Goal: Task Accomplishment & Management: Complete application form

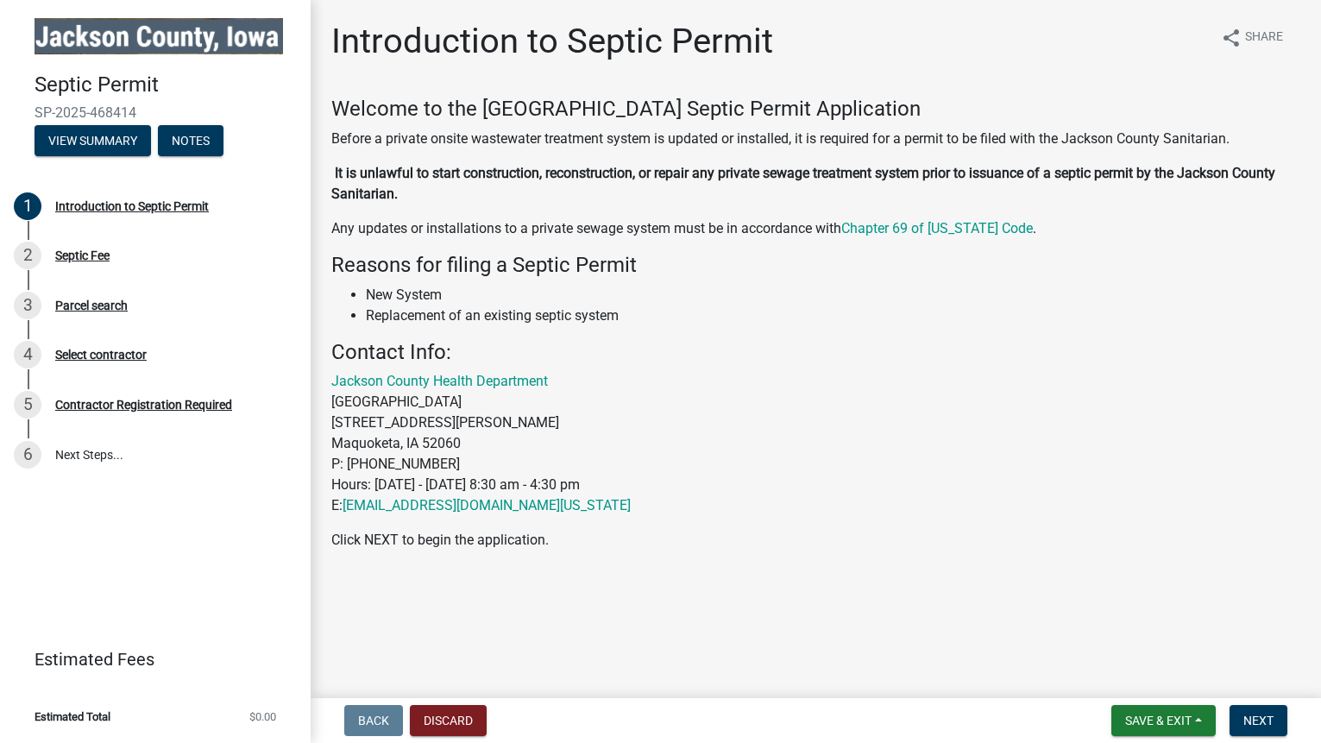
click at [107, 115] on span "SP-2025-468414" at bounding box center [156, 112] width 242 height 16
click at [118, 148] on button "View Summary" at bounding box center [93, 140] width 116 height 31
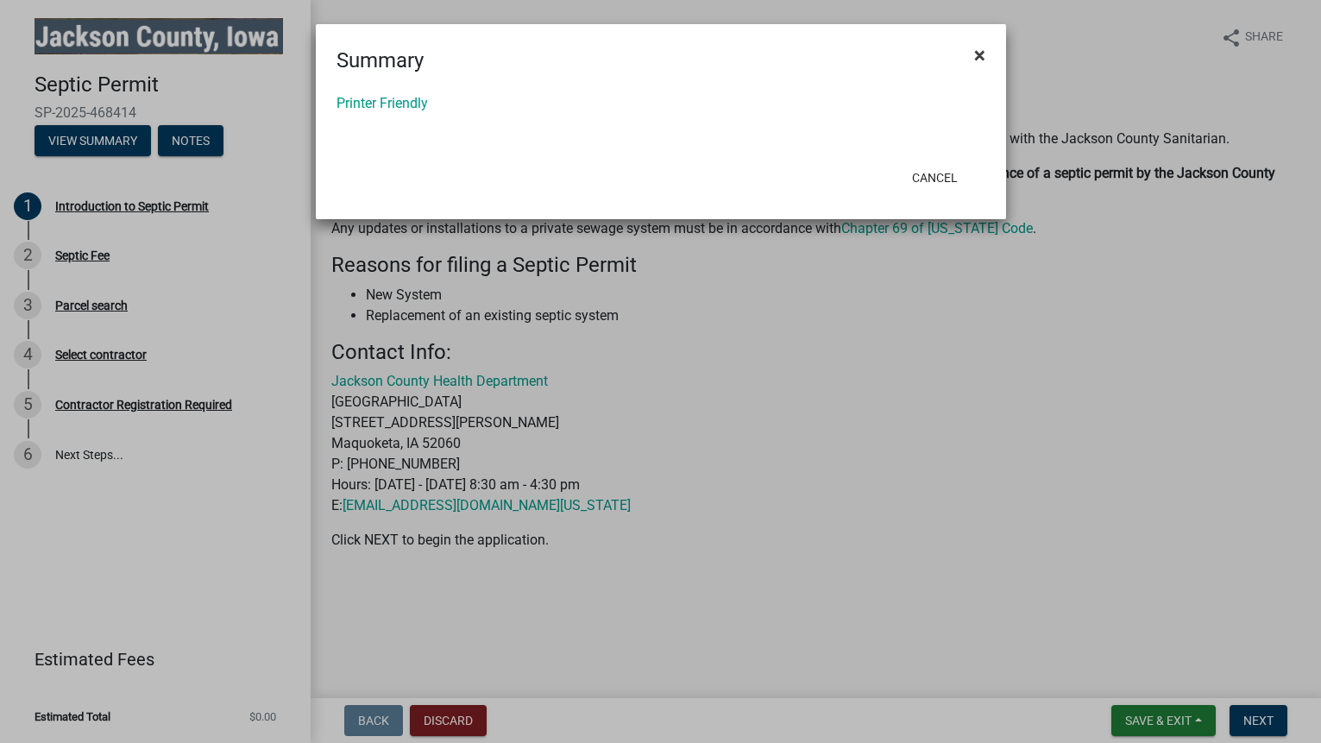
click at [983, 57] on span "×" at bounding box center [979, 55] width 11 height 24
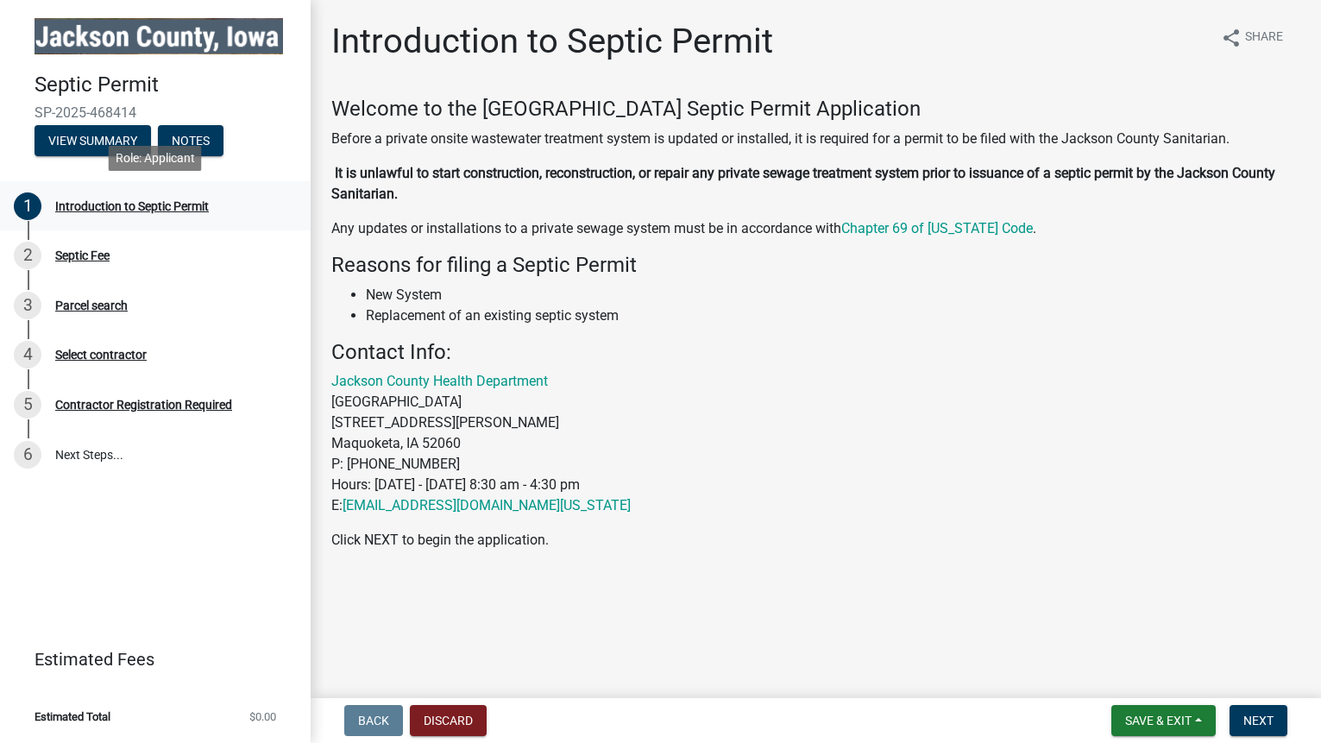
click at [187, 204] on div "Introduction to Septic Permit" at bounding box center [132, 206] width 154 height 12
click at [94, 255] on div "Septic Fee" at bounding box center [82, 255] width 54 height 12
click at [450, 726] on button "Discard" at bounding box center [448, 720] width 77 height 31
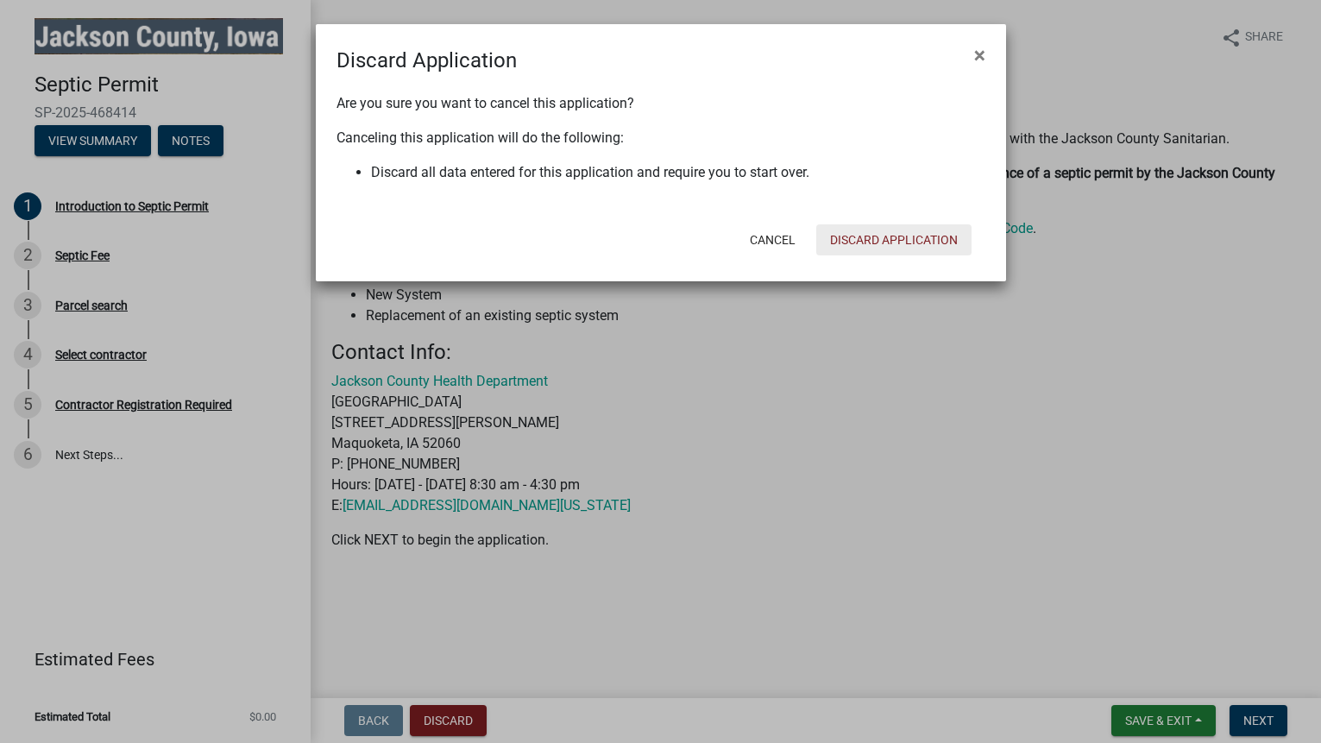
click at [869, 239] on button "Discard Application" at bounding box center [893, 239] width 155 height 31
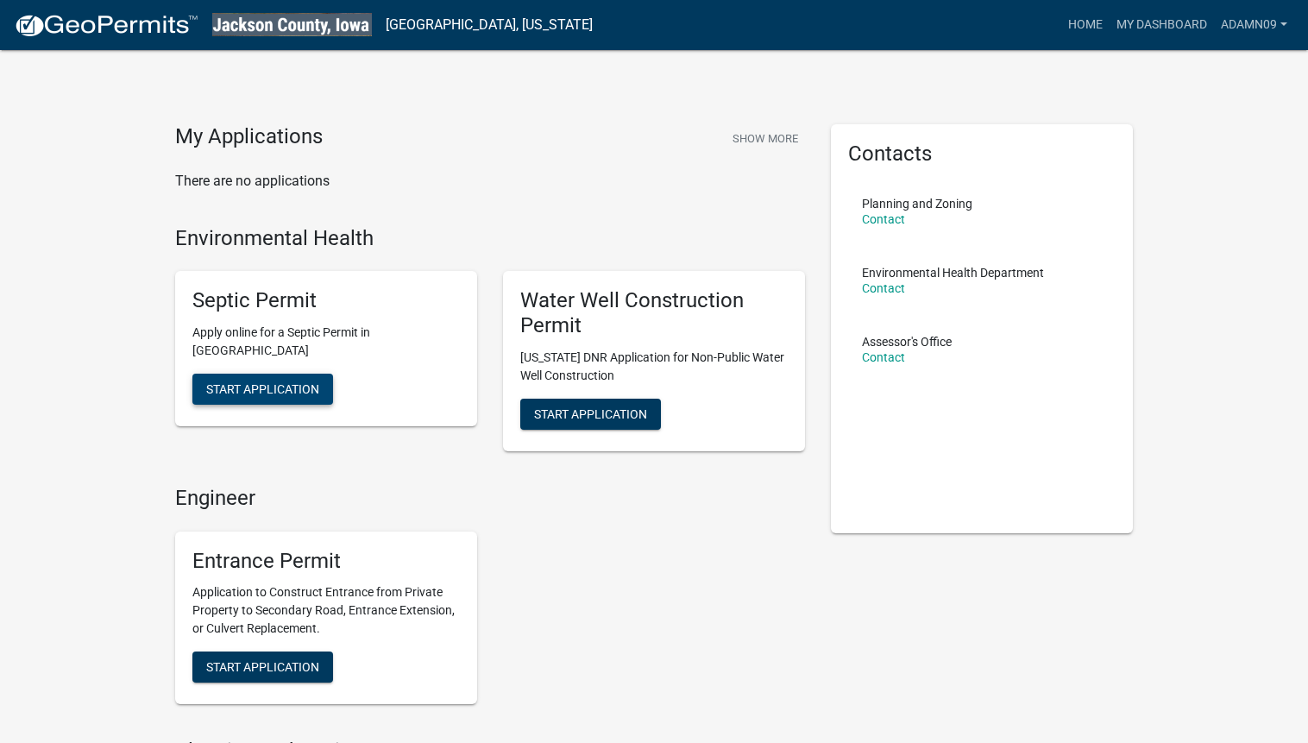
click at [315, 387] on span "Start Application" at bounding box center [262, 389] width 113 height 14
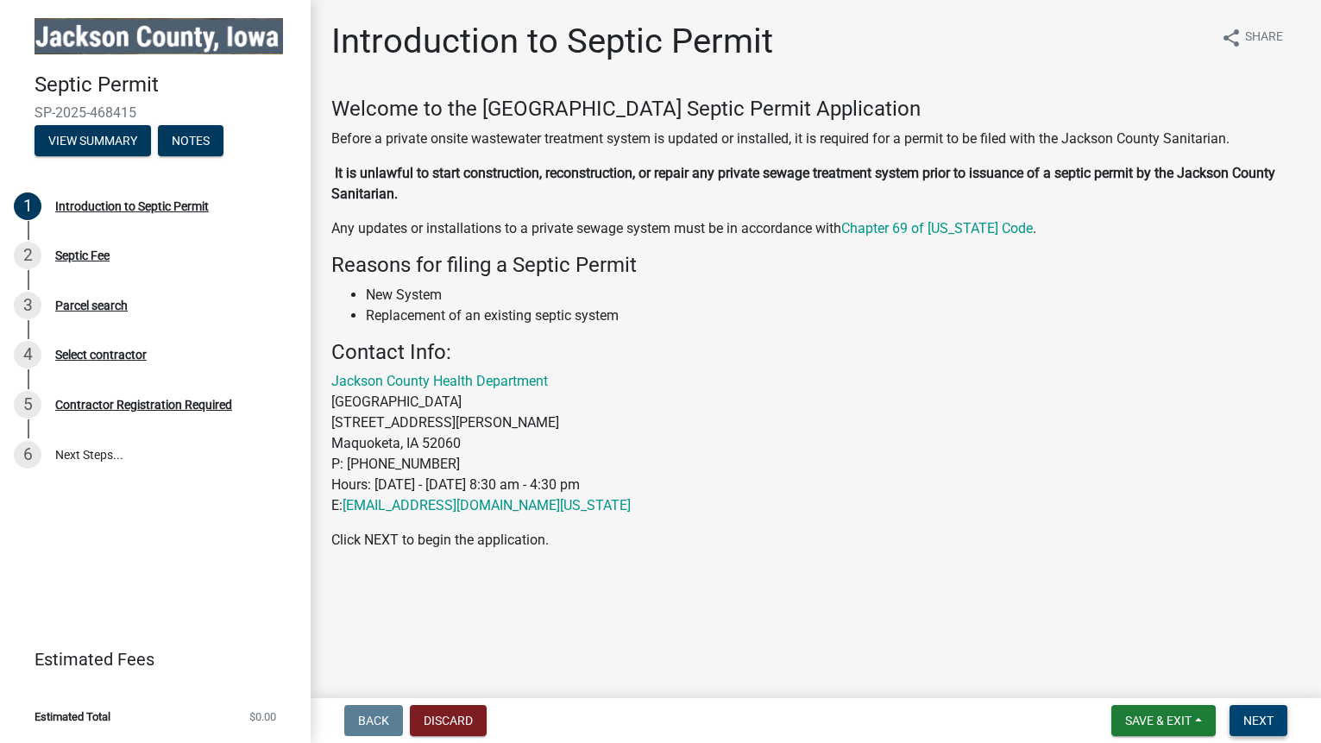
click at [1257, 723] on span "Next" at bounding box center [1258, 721] width 30 height 14
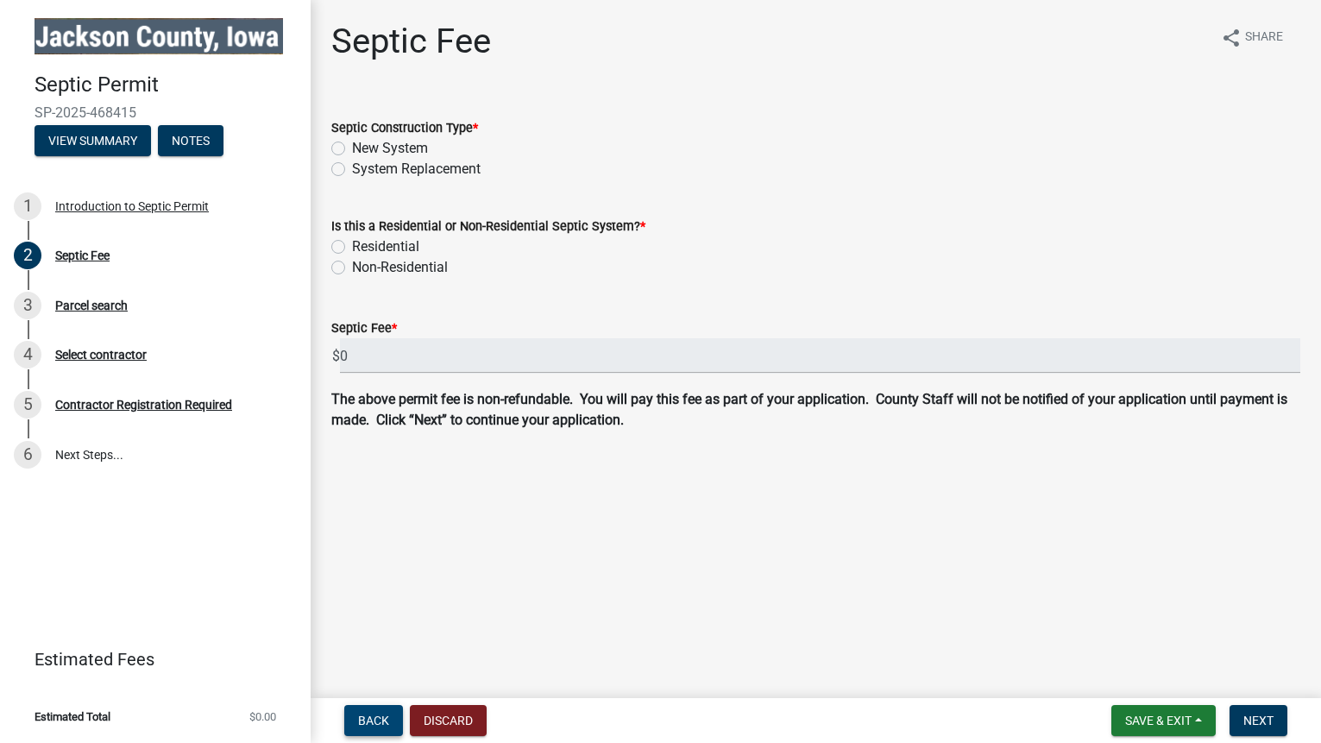
click at [356, 722] on button "Back" at bounding box center [373, 720] width 59 height 31
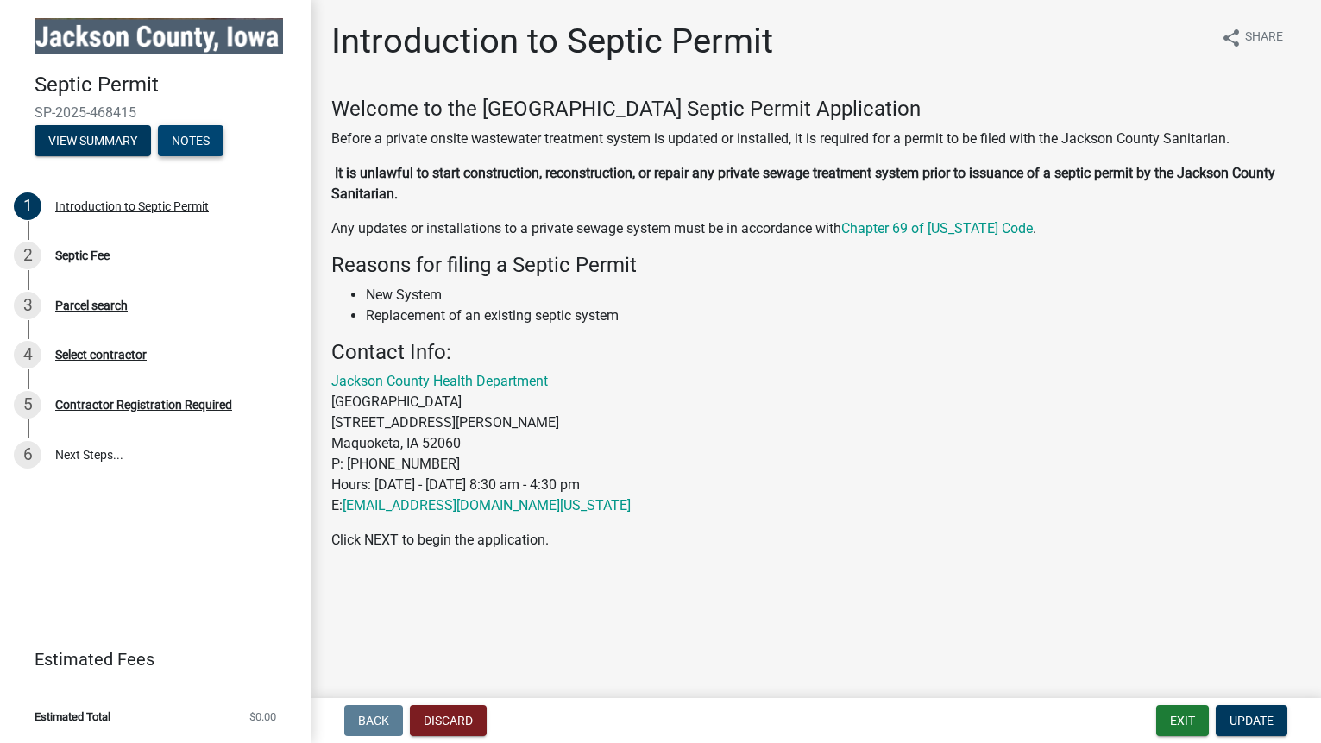
click at [215, 132] on button "Notes" at bounding box center [191, 140] width 66 height 31
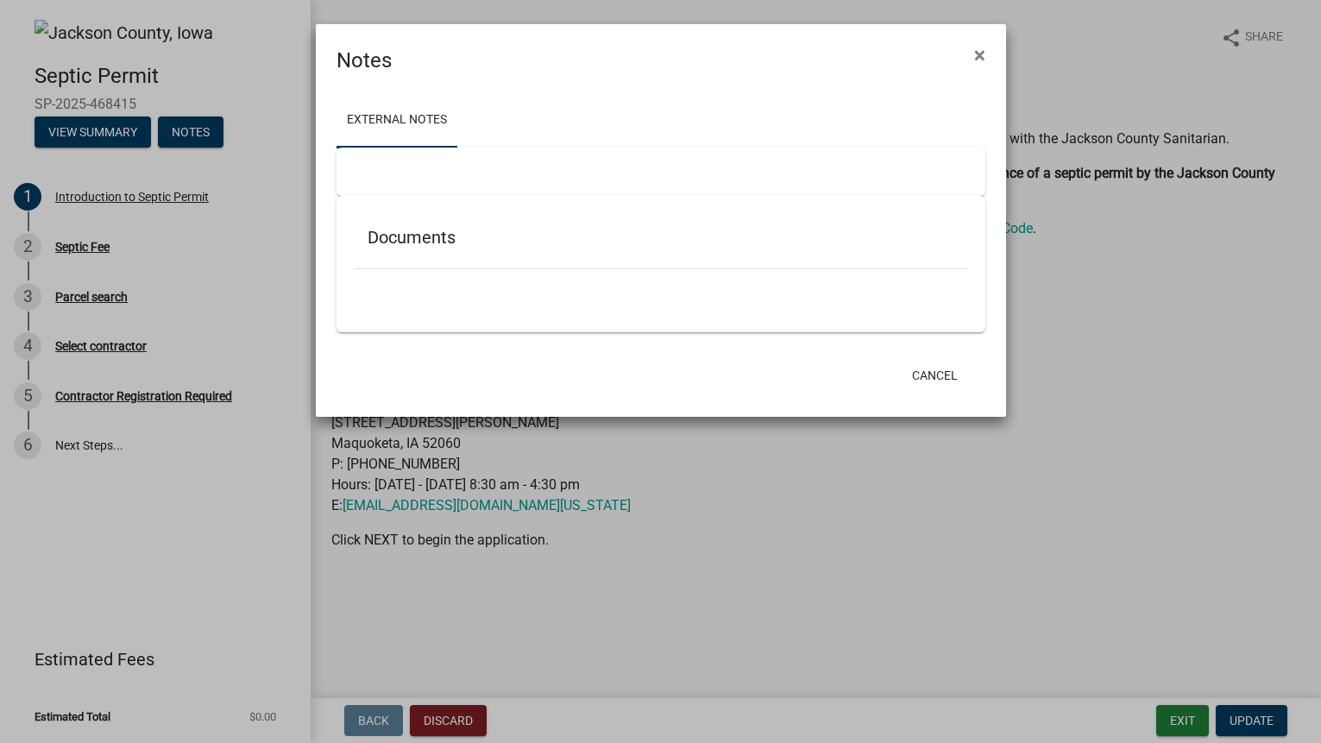
click at [418, 165] on div at bounding box center [661, 172] width 649 height 48
click at [399, 259] on div "Documents" at bounding box center [661, 241] width 614 height 56
click at [417, 242] on h5 "Documents" at bounding box center [661, 237] width 587 height 21
click at [980, 53] on span "×" at bounding box center [979, 55] width 11 height 24
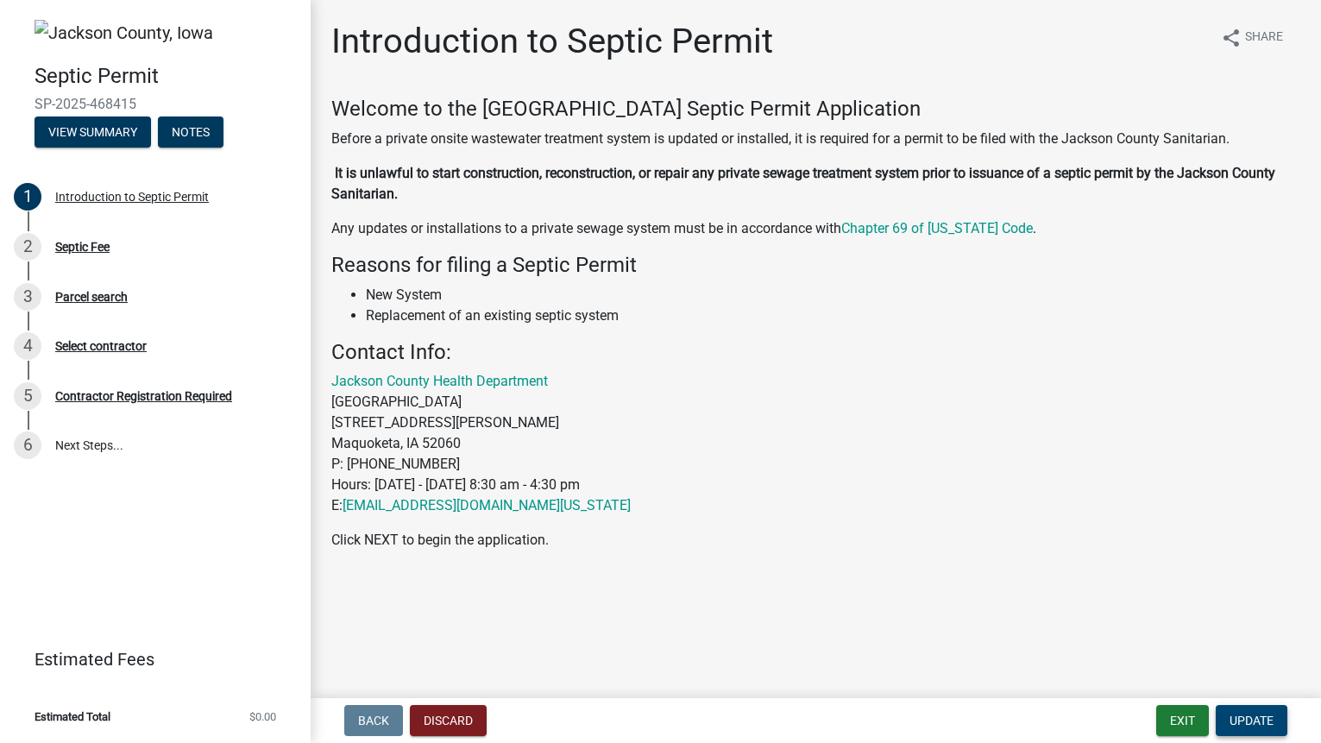
click at [1240, 726] on span "Update" at bounding box center [1252, 721] width 44 height 14
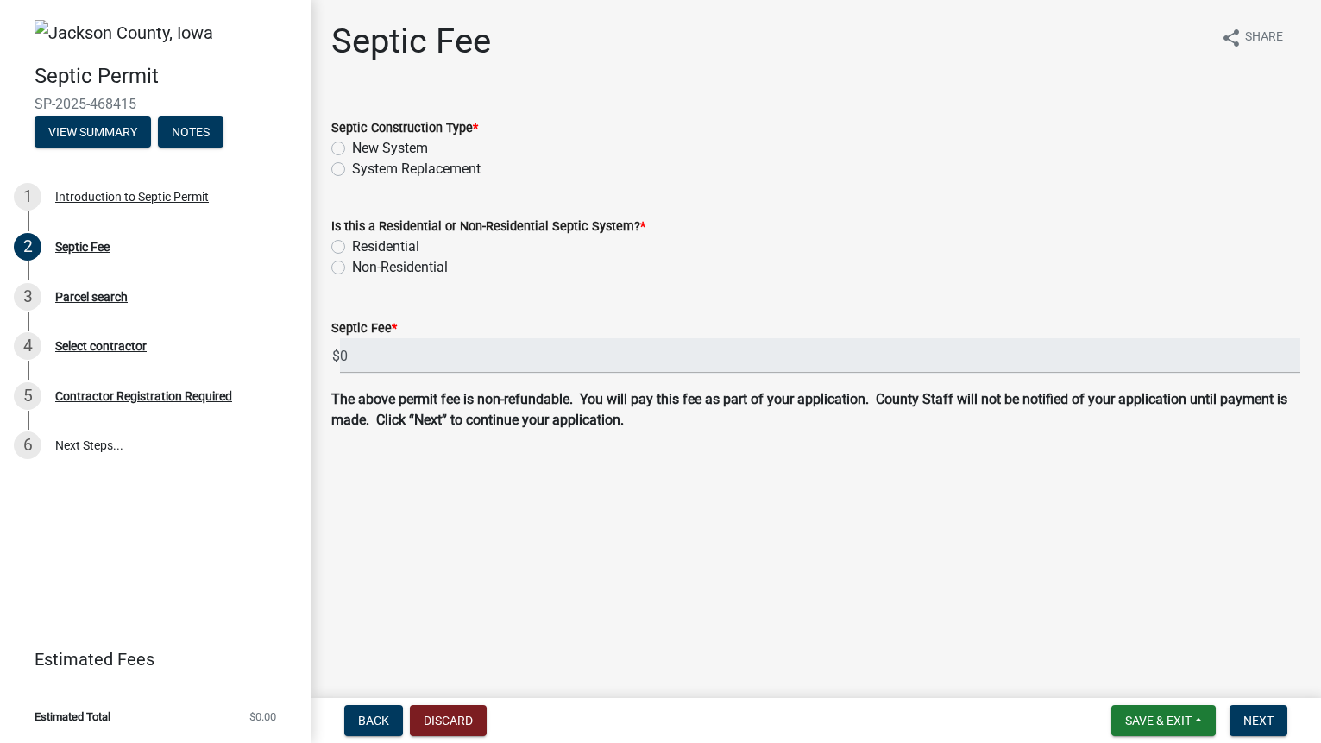
click at [398, 148] on label "New System" at bounding box center [390, 148] width 76 height 21
click at [363, 148] on input "New System" at bounding box center [357, 143] width 11 height 11
radio input "true"
click at [352, 246] on label "Residential" at bounding box center [385, 246] width 67 height 21
click at [352, 246] on input "Residential" at bounding box center [357, 241] width 11 height 11
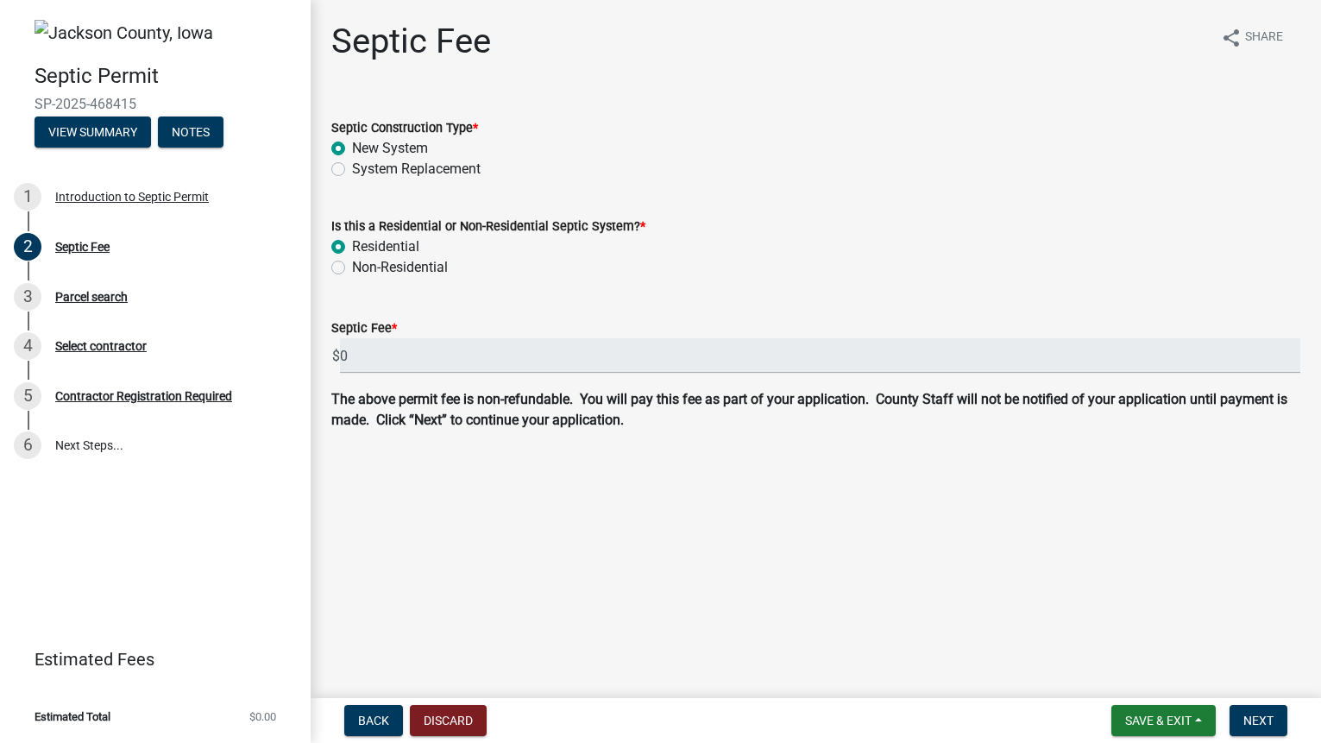
radio input "true"
click at [1258, 718] on span "Next" at bounding box center [1258, 721] width 30 height 14
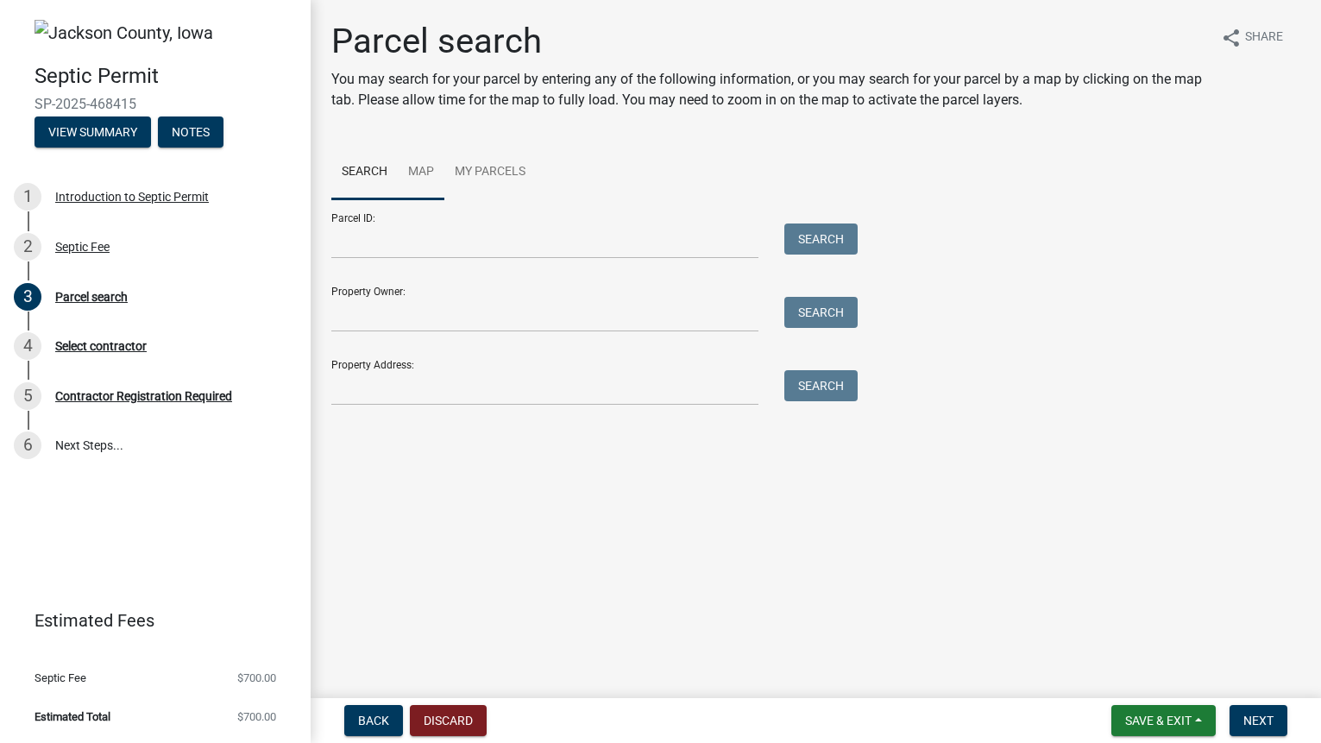
click at [414, 171] on link "Map" at bounding box center [421, 172] width 47 height 55
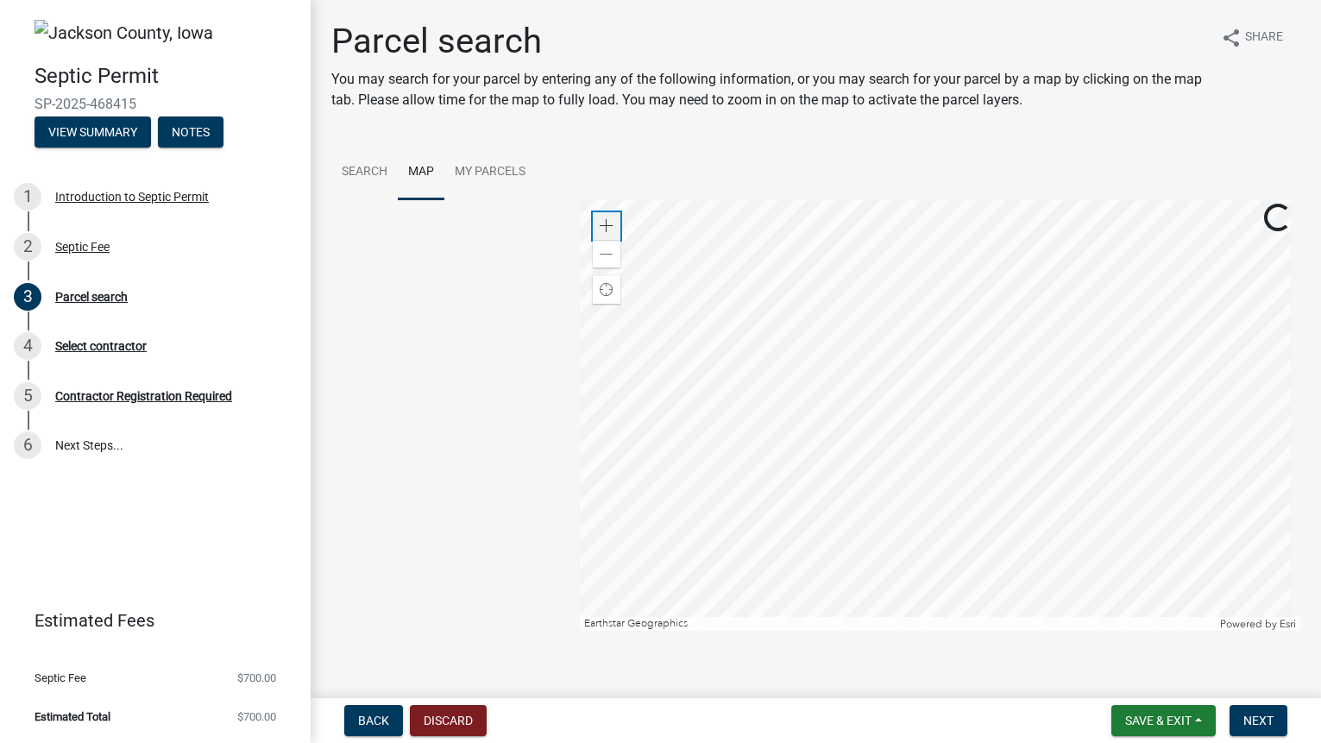
click at [607, 229] on span at bounding box center [607, 226] width 14 height 14
click at [920, 459] on div at bounding box center [940, 414] width 720 height 431
click at [1097, 282] on div at bounding box center [940, 414] width 720 height 431
click at [604, 225] on span at bounding box center [607, 226] width 14 height 14
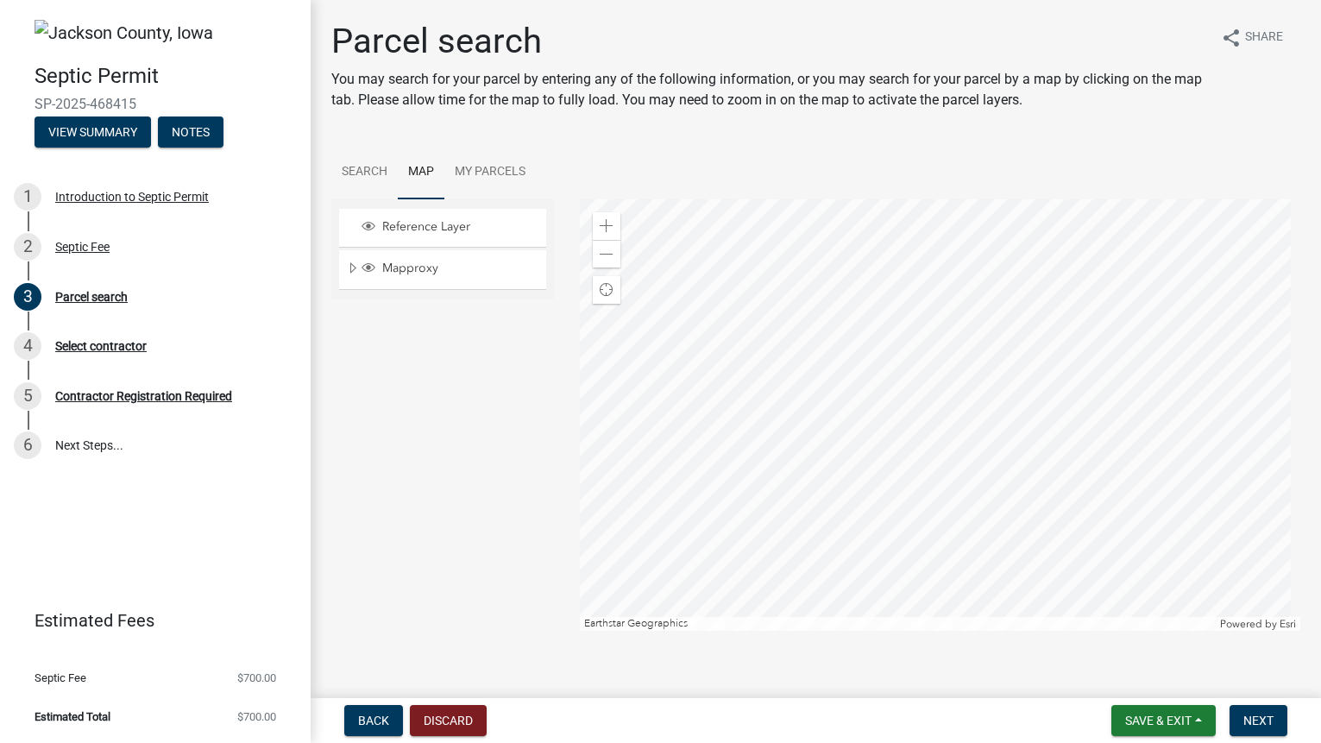
click at [1024, 652] on main "Parcel search You may search for your parcel by entering any of the following i…" at bounding box center [816, 345] width 1010 height 691
click at [752, 320] on div at bounding box center [940, 414] width 720 height 431
click at [771, 375] on div at bounding box center [940, 414] width 720 height 431
click at [607, 224] on span at bounding box center [607, 226] width 14 height 14
click at [605, 220] on span at bounding box center [607, 226] width 14 height 14
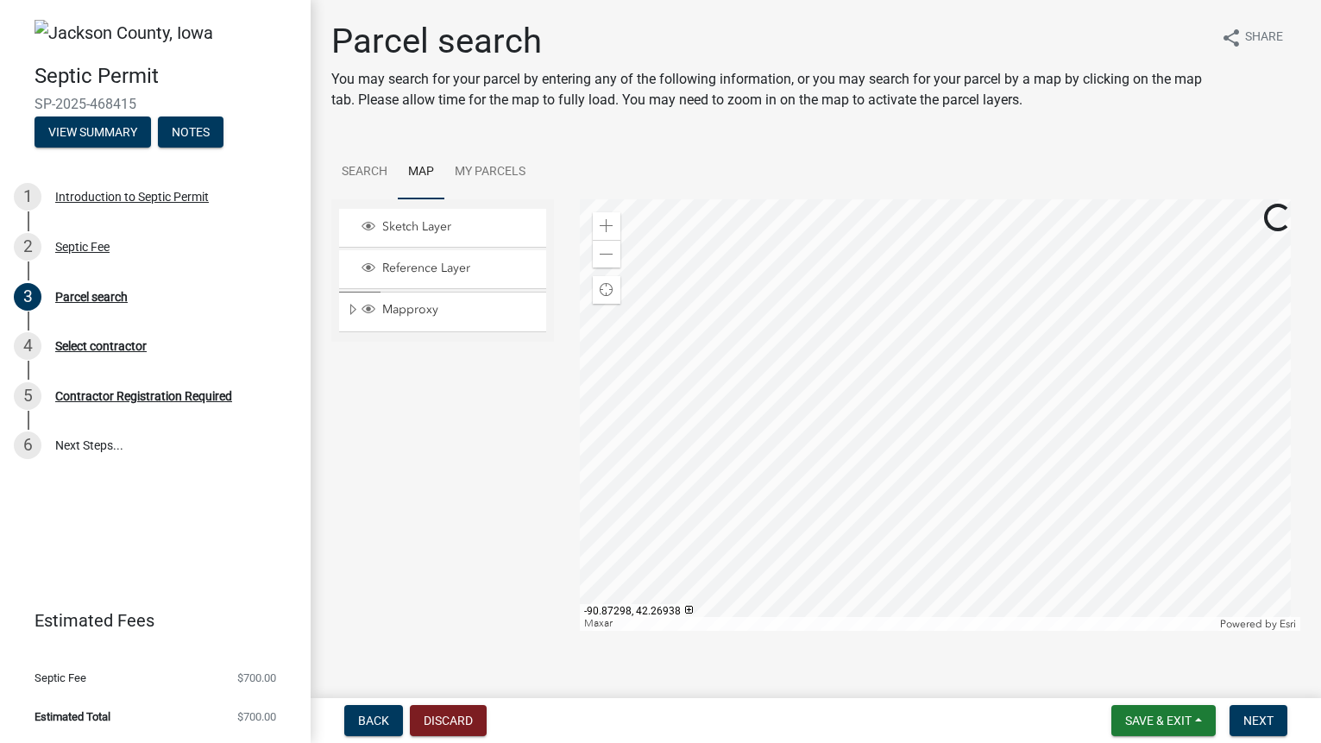
click at [941, 291] on div at bounding box center [940, 414] width 720 height 431
click at [826, 293] on div at bounding box center [940, 414] width 720 height 431
click at [802, 376] on div at bounding box center [940, 414] width 720 height 431
click at [610, 222] on div "Zoom in" at bounding box center [607, 226] width 28 height 28
click at [844, 347] on div at bounding box center [940, 414] width 720 height 431
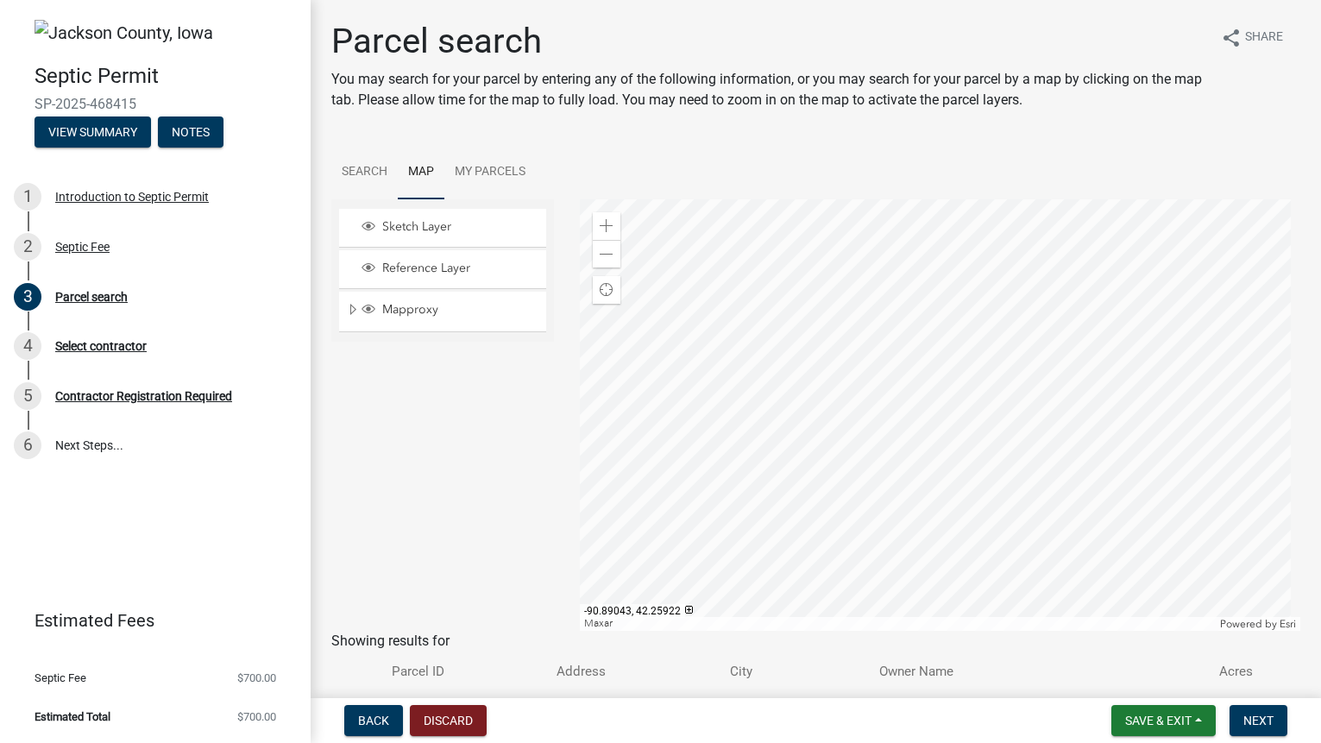
scroll to position [110, 0]
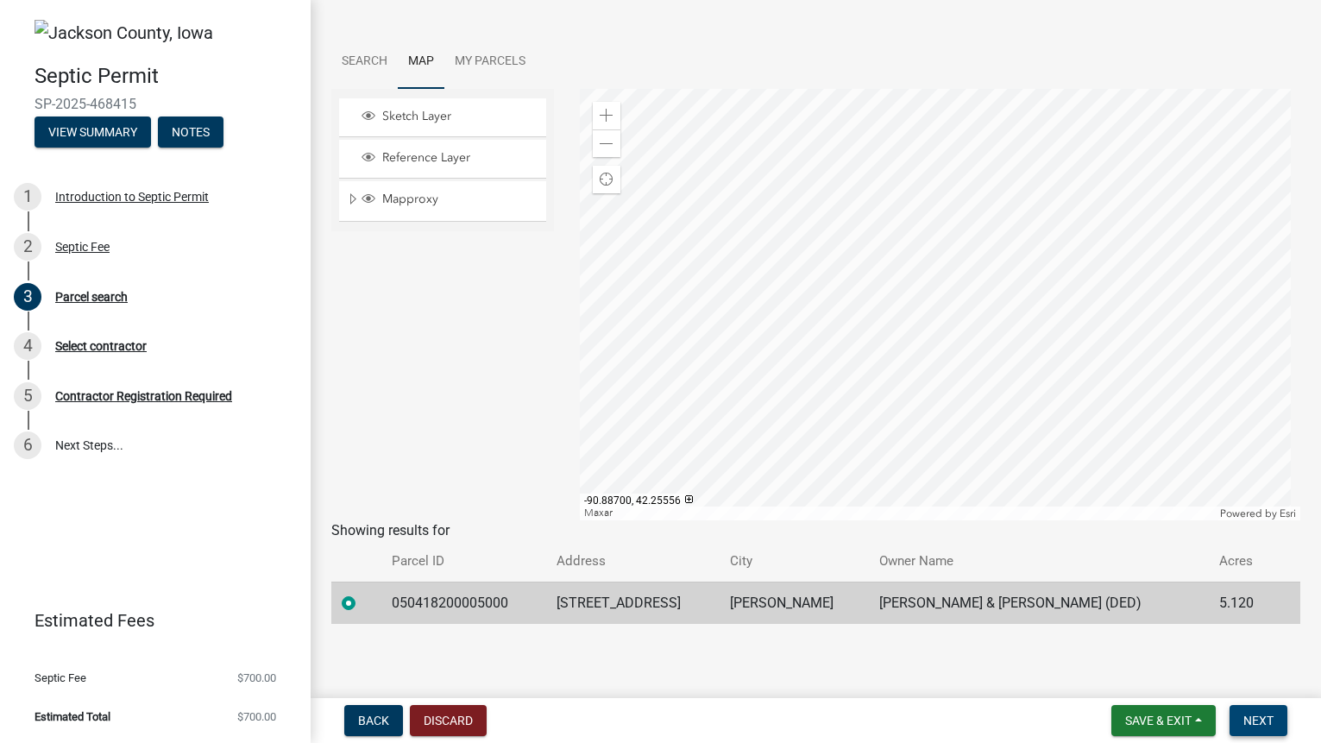
click at [1259, 729] on button "Next" at bounding box center [1259, 720] width 58 height 31
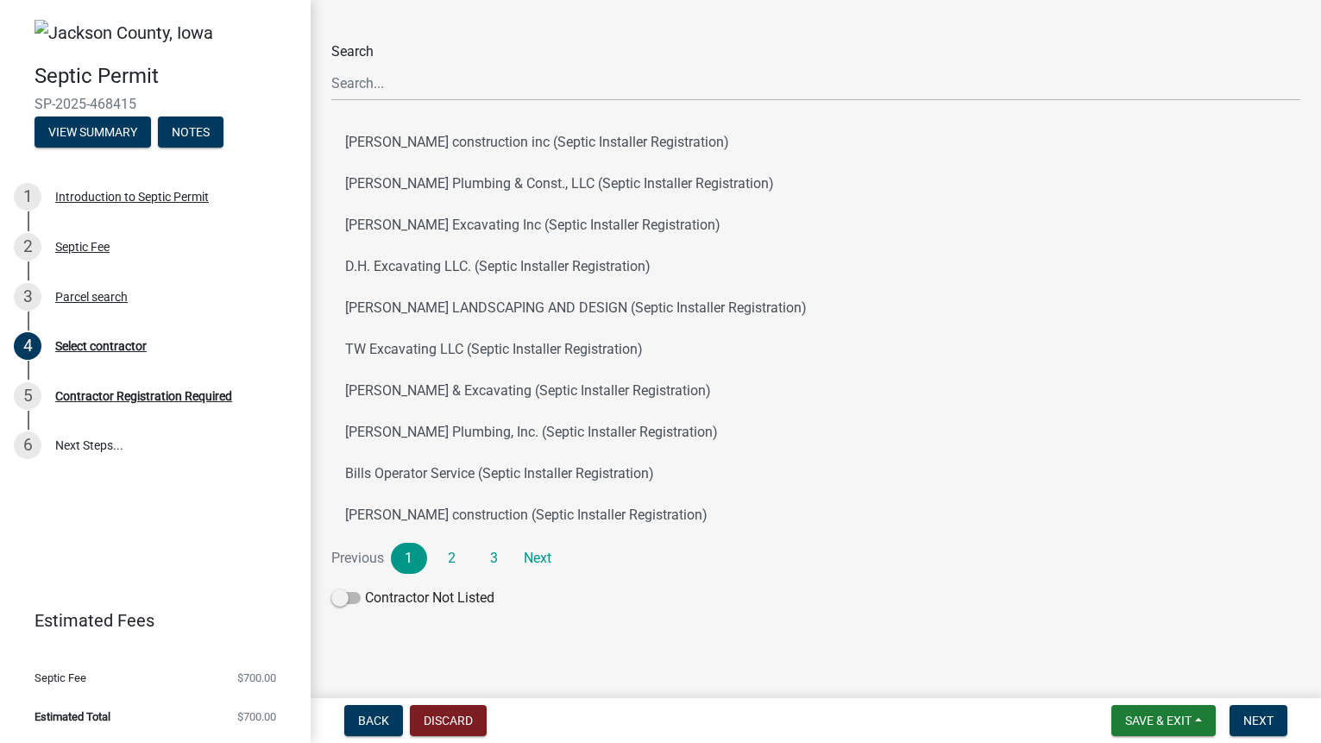
scroll to position [170, 0]
click at [531, 554] on link "Next" at bounding box center [537, 557] width 36 height 31
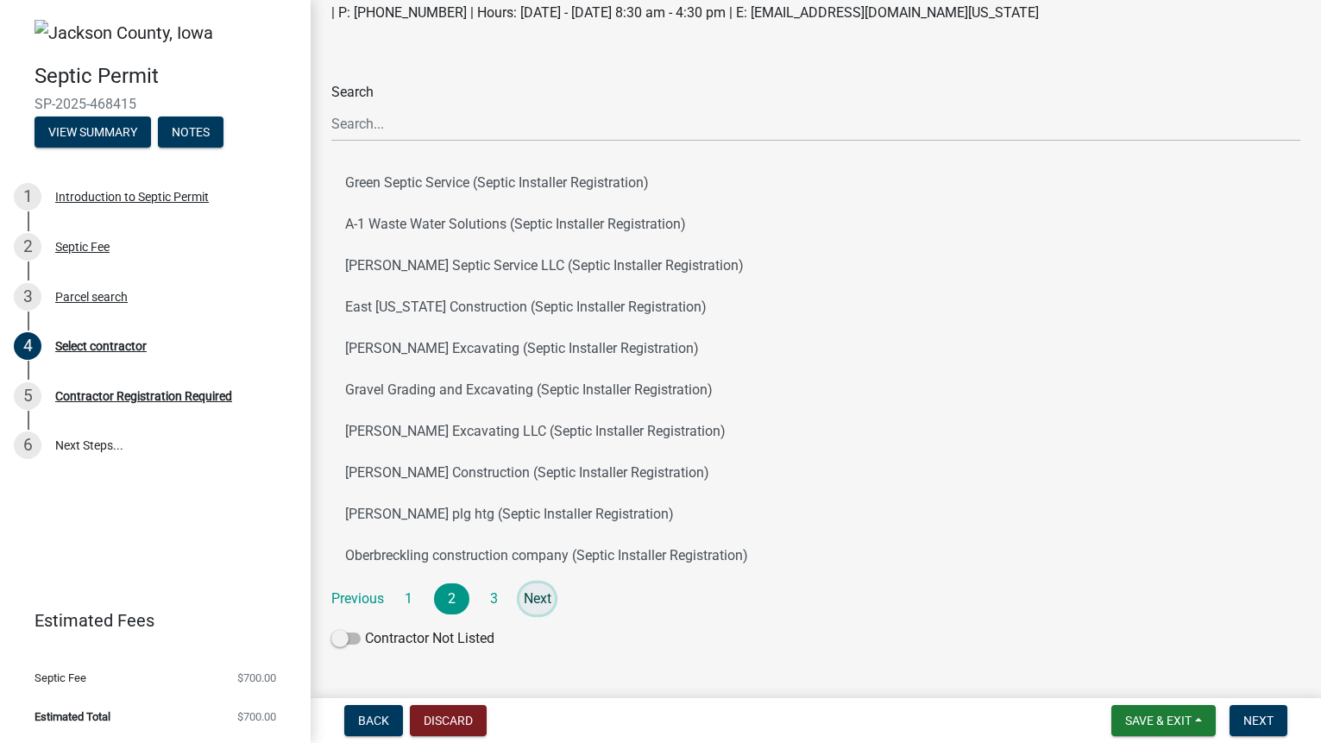
scroll to position [136, 0]
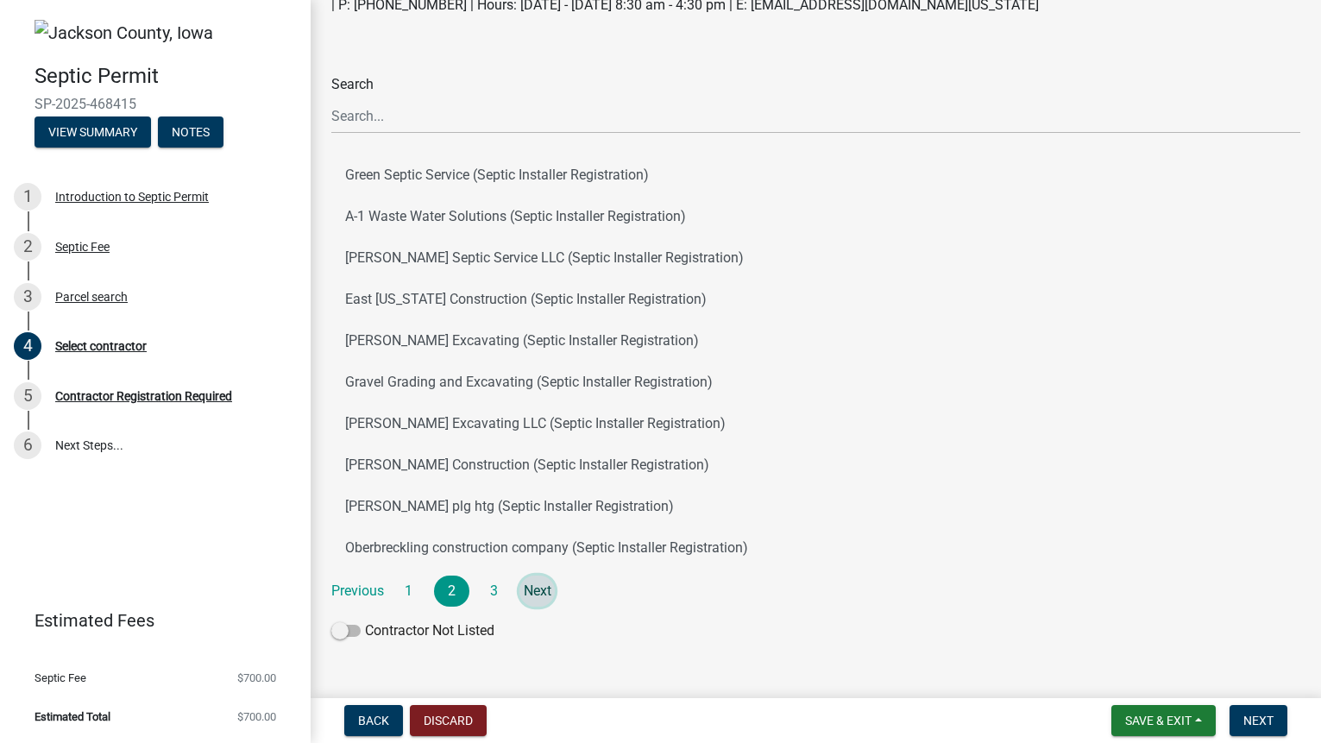
click at [544, 595] on link "Next" at bounding box center [537, 591] width 36 height 31
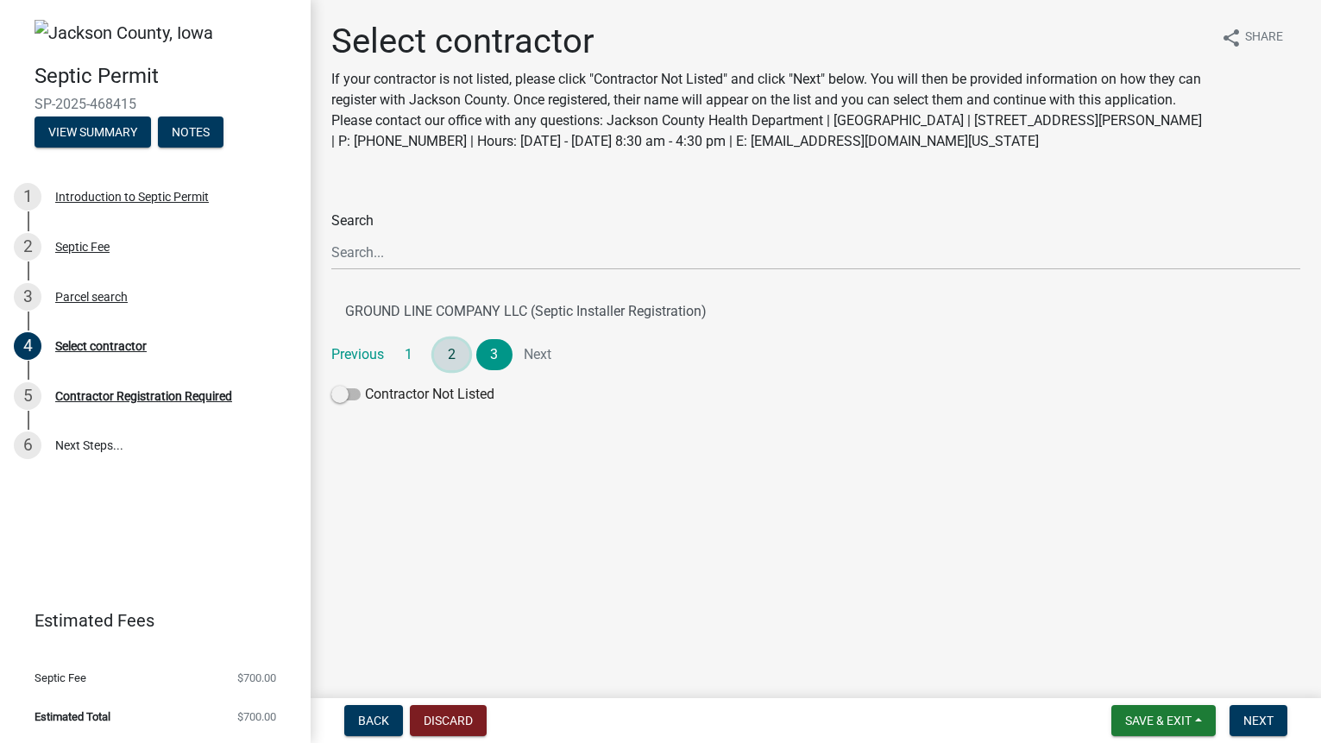
click at [453, 350] on link "2" at bounding box center [452, 354] width 36 height 31
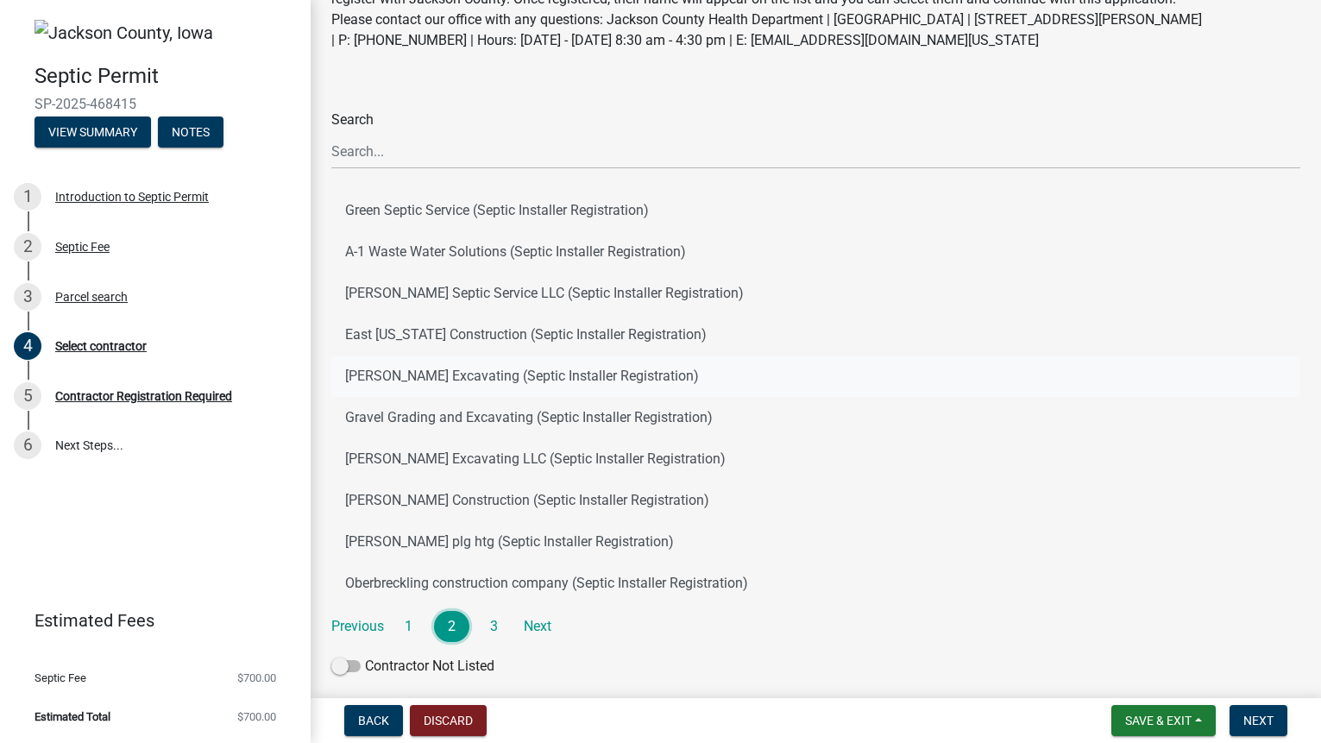
scroll to position [104, 0]
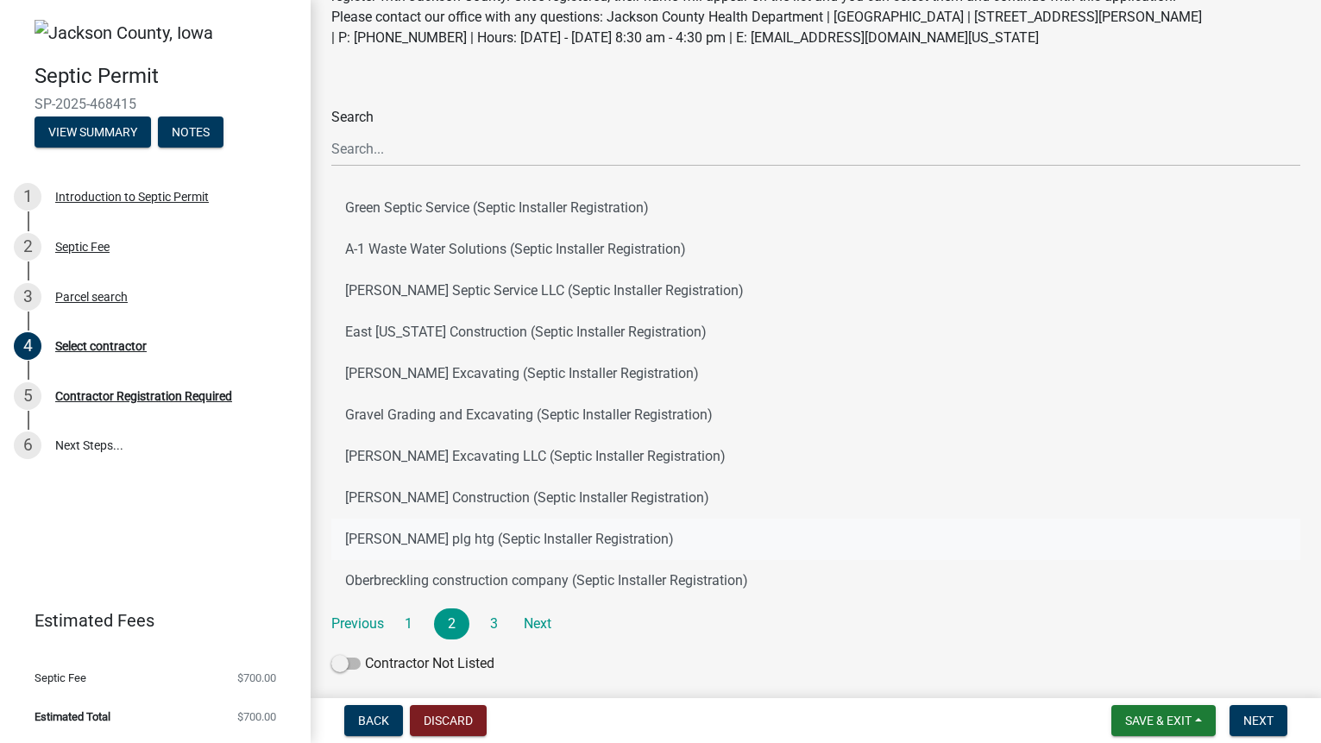
click at [438, 542] on button "[PERSON_NAME] plg htg (Septic Installer Registration)" at bounding box center [815, 539] width 969 height 41
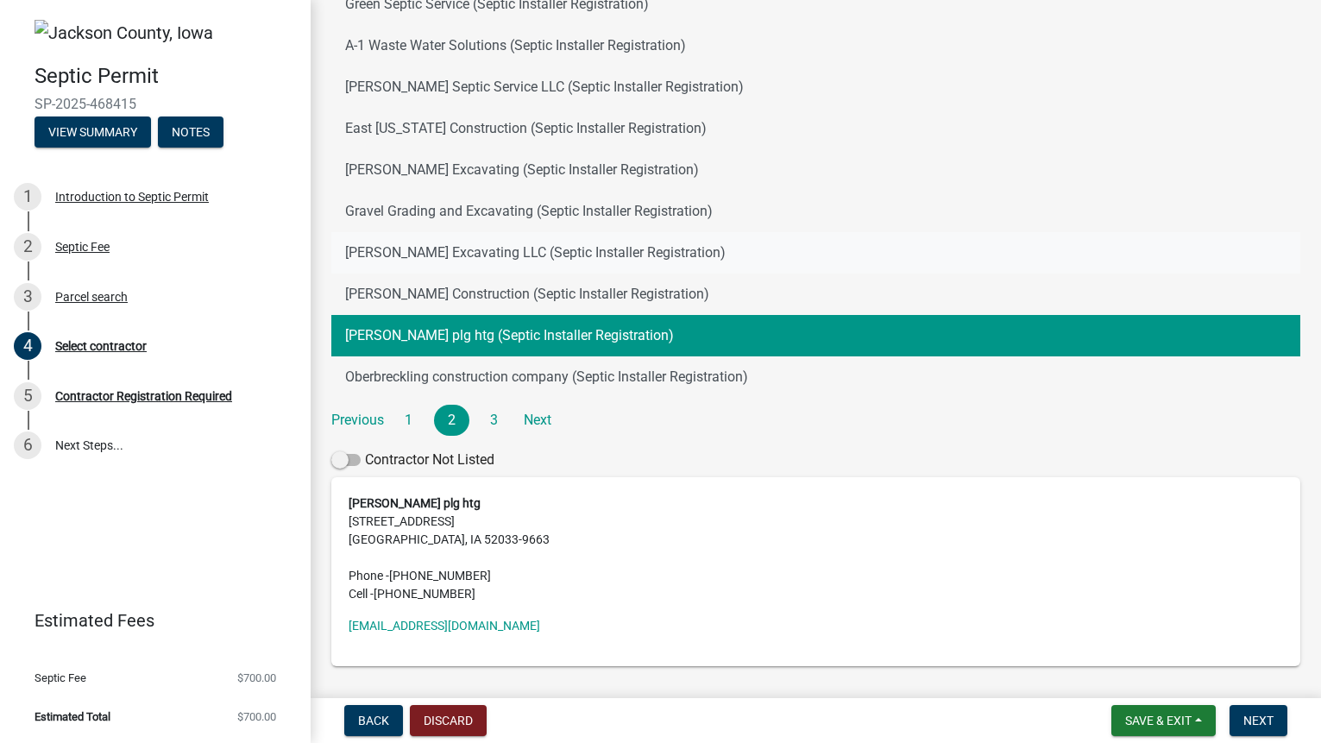
scroll to position [308, 0]
click at [505, 287] on button "[PERSON_NAME] Construction (Septic Installer Registration)" at bounding box center [815, 293] width 969 height 41
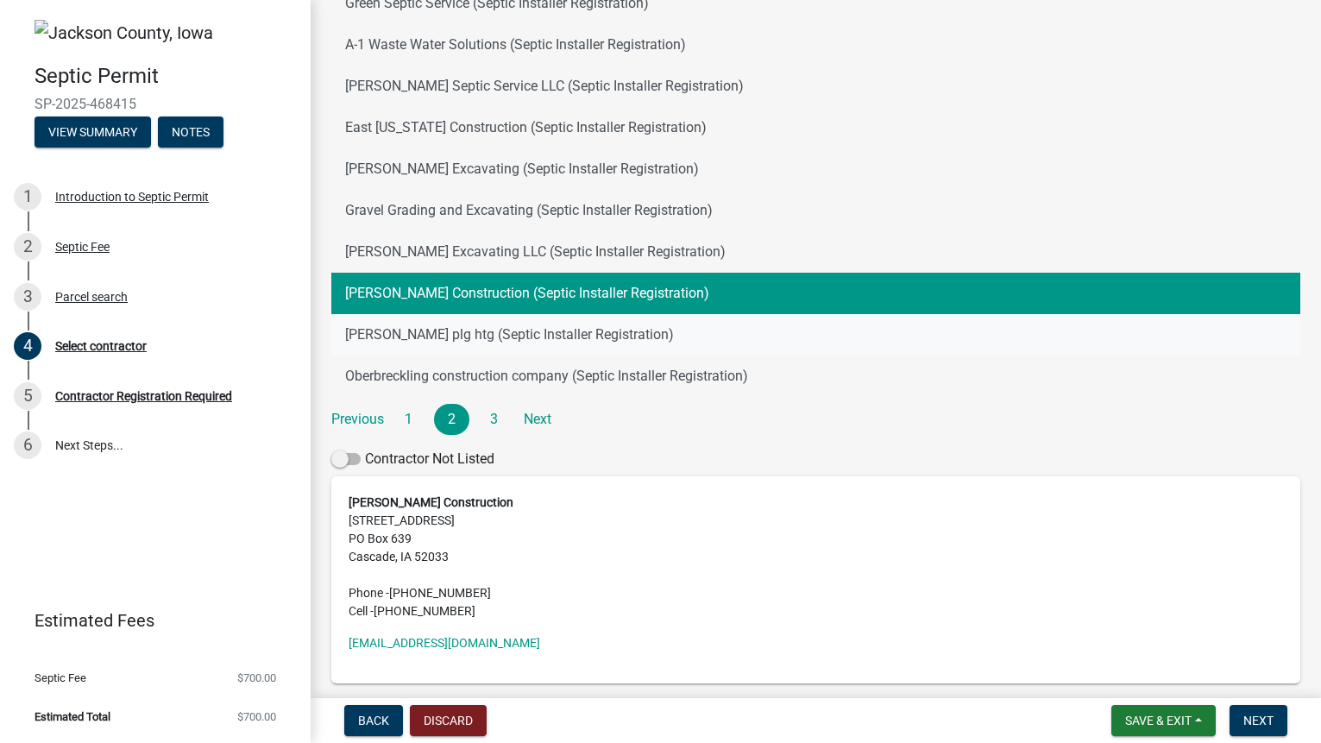
click at [494, 326] on button "[PERSON_NAME] plg htg (Septic Installer Registration)" at bounding box center [815, 334] width 969 height 41
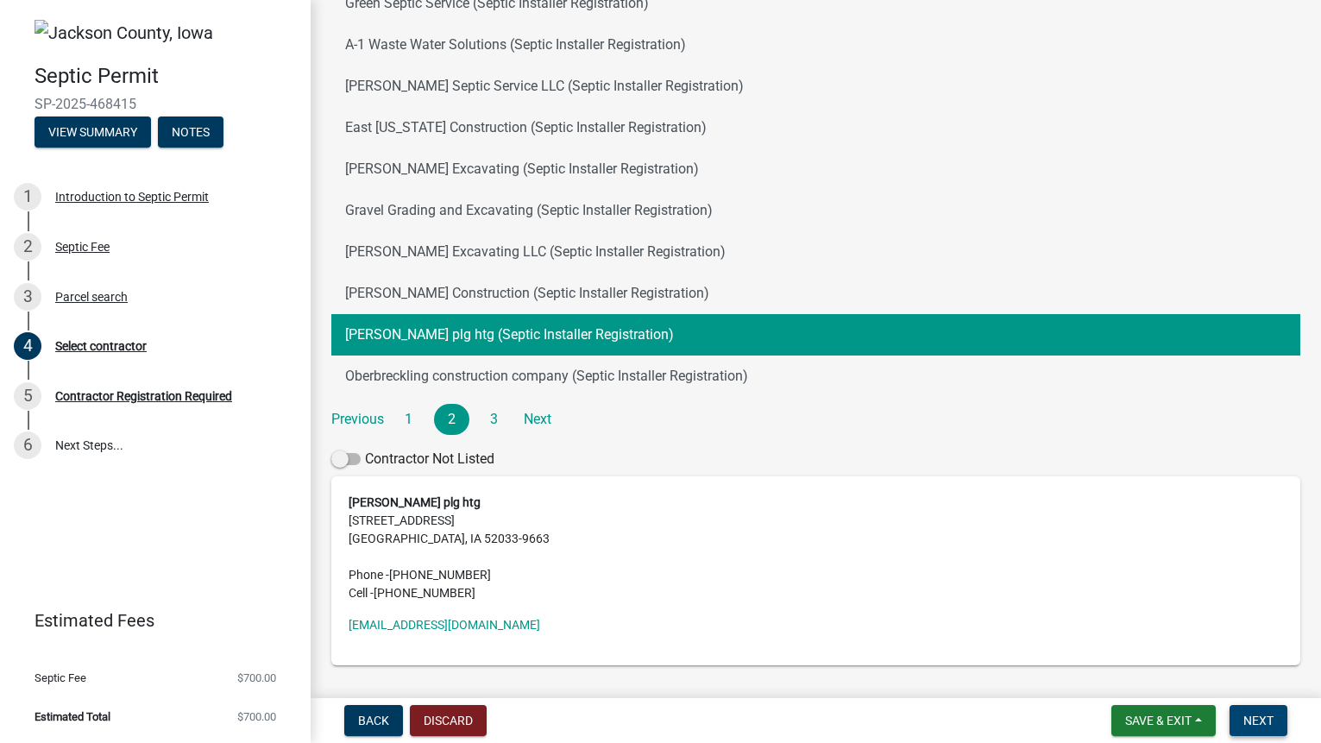
click at [1249, 725] on span "Next" at bounding box center [1258, 721] width 30 height 14
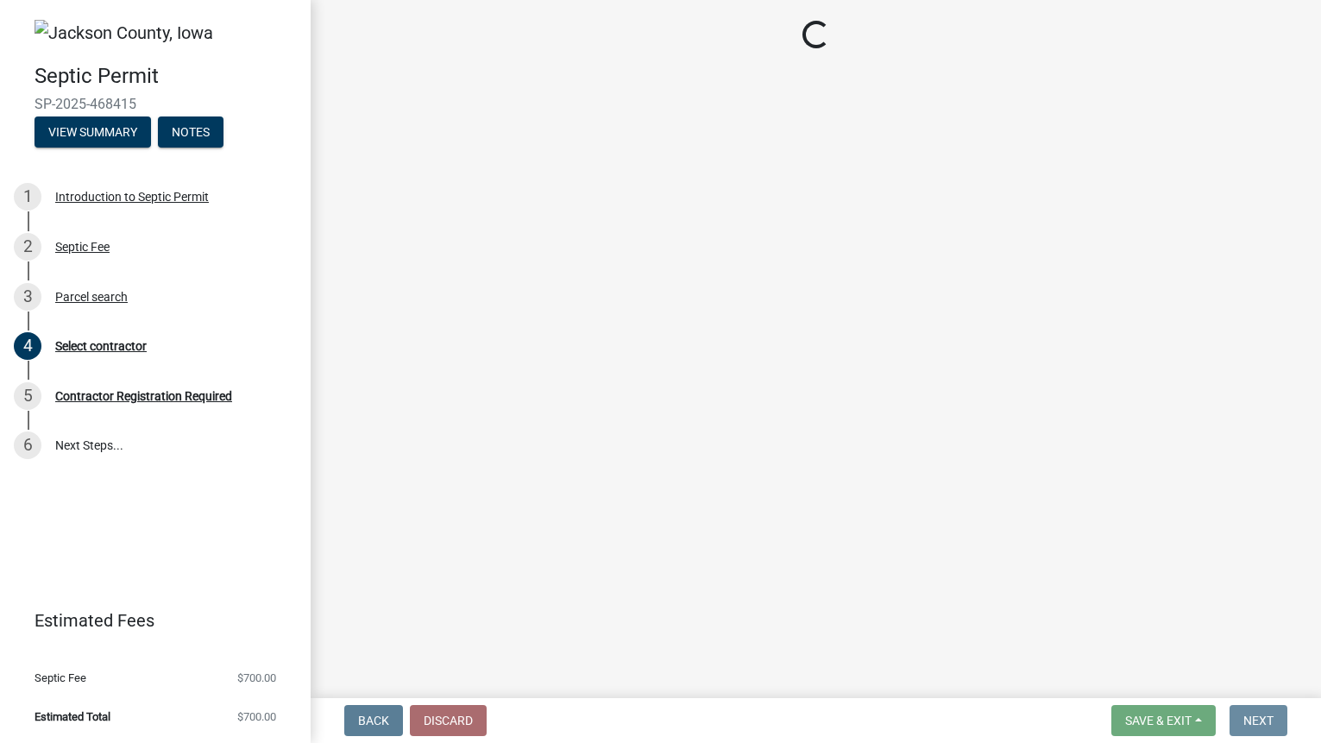
scroll to position [0, 0]
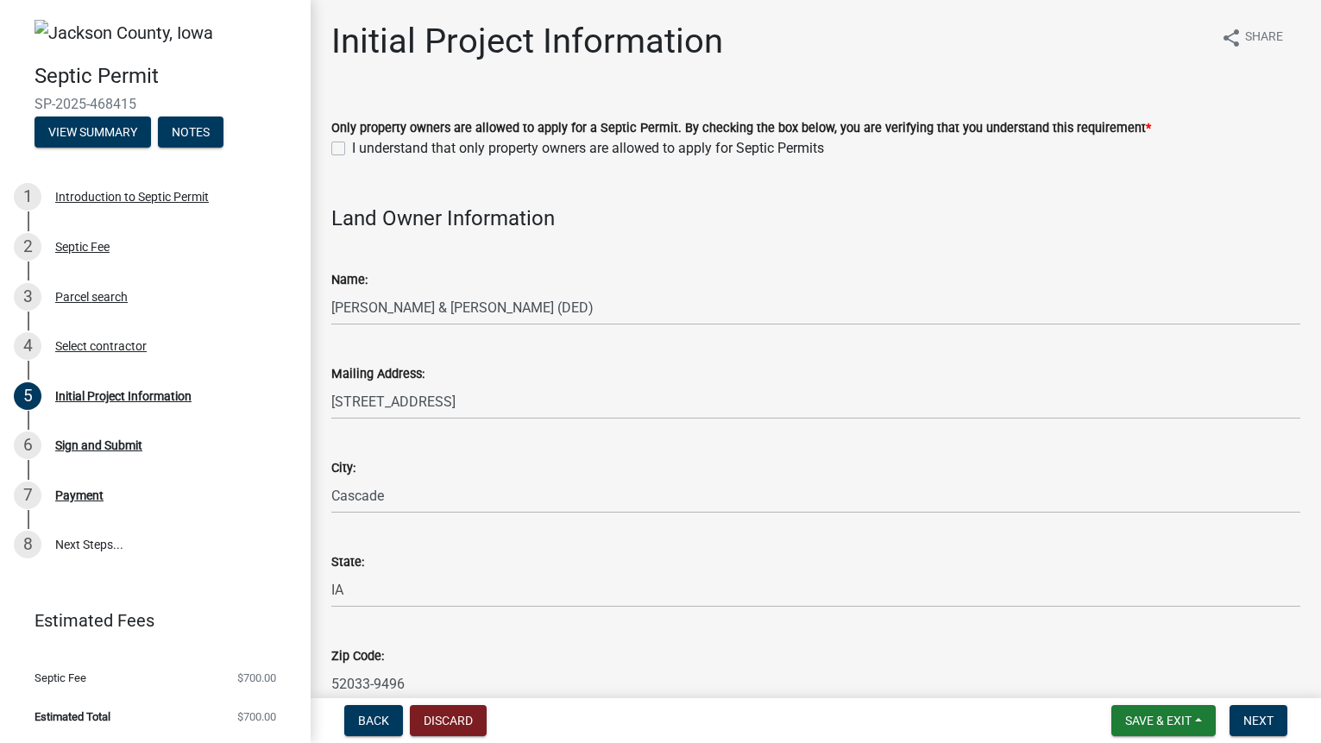
click at [352, 148] on label "I understand that only property owners are allowed to apply for Septic Permits" at bounding box center [588, 148] width 472 height 21
click at [352, 148] on input "I understand that only property owners are allowed to apply for Septic Permits" at bounding box center [357, 143] width 11 height 11
checkbox input "true"
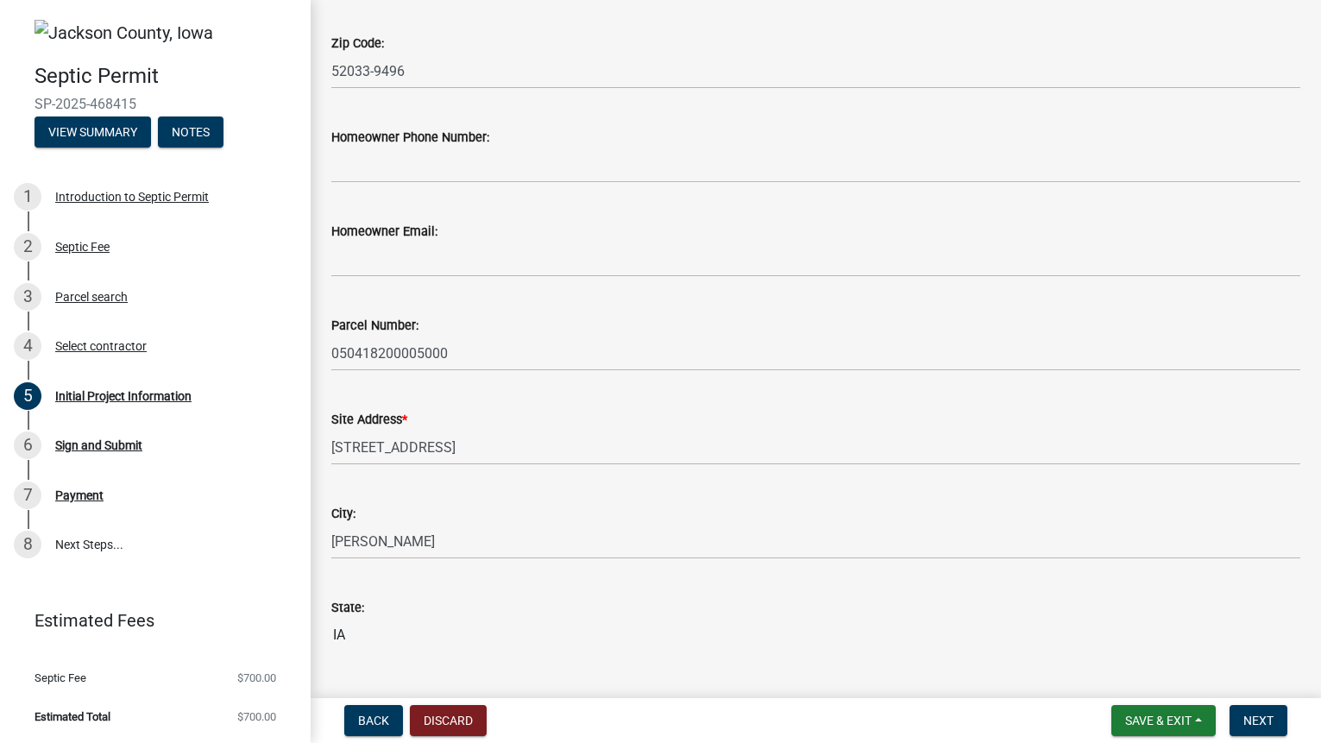
scroll to position [616, 0]
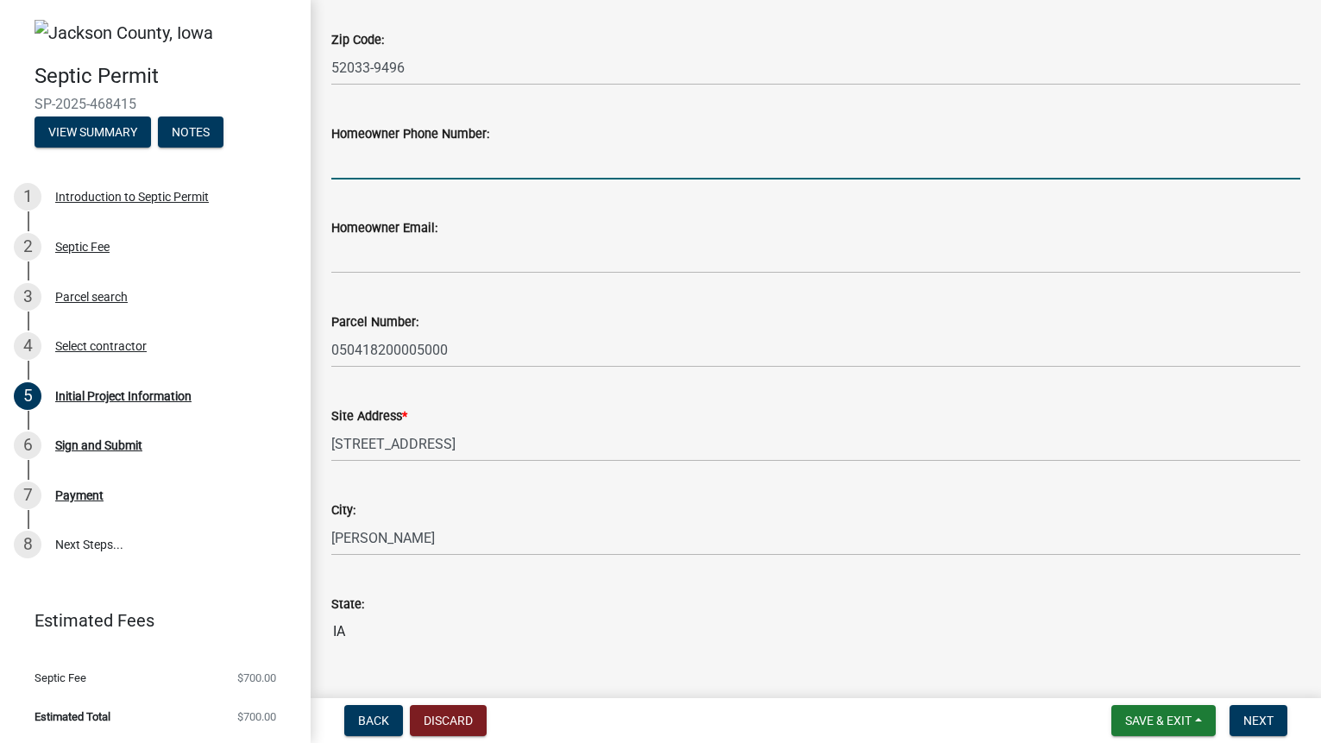
click at [372, 173] on input "Homeowner Phone Number:" at bounding box center [815, 161] width 969 height 35
type input "[PHONE_NUMBER]"
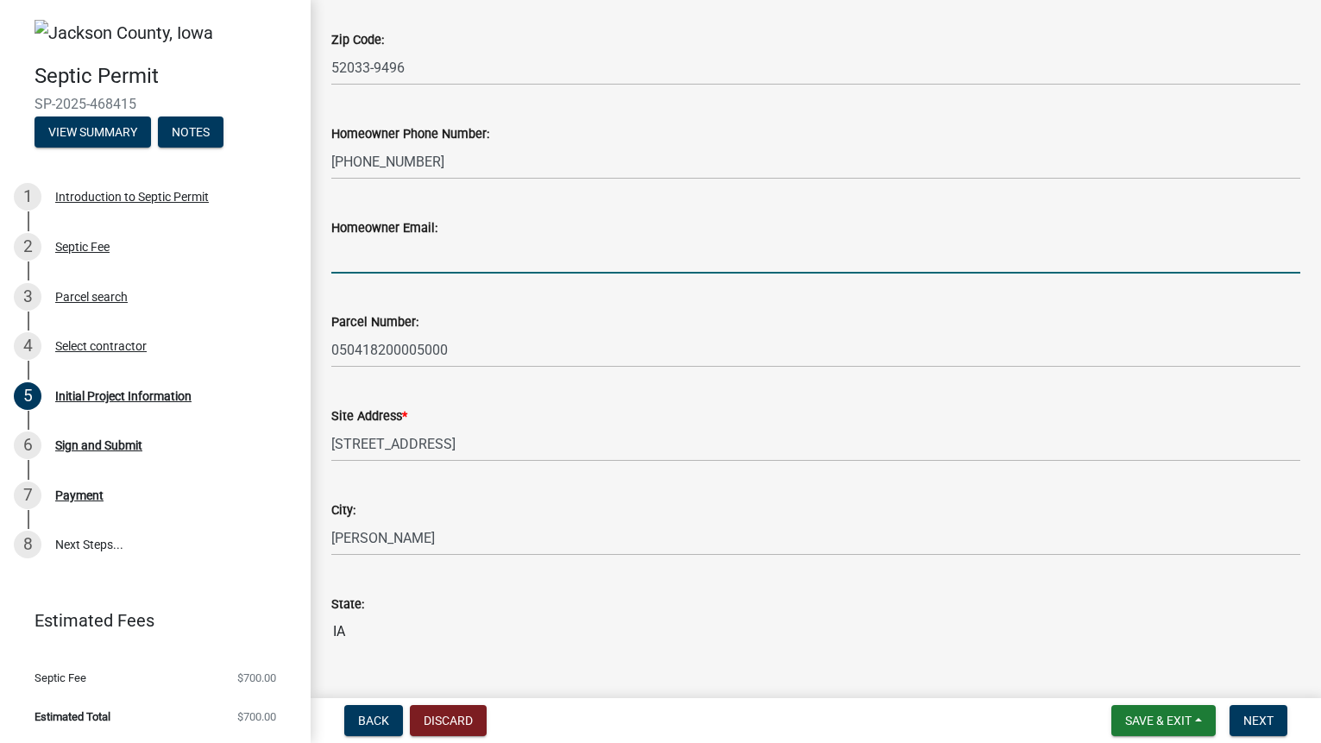
click at [412, 260] on input "Homeowner Email:" at bounding box center [815, 255] width 969 height 35
type input "[EMAIL_ADDRESS][DOMAIN_NAME]"
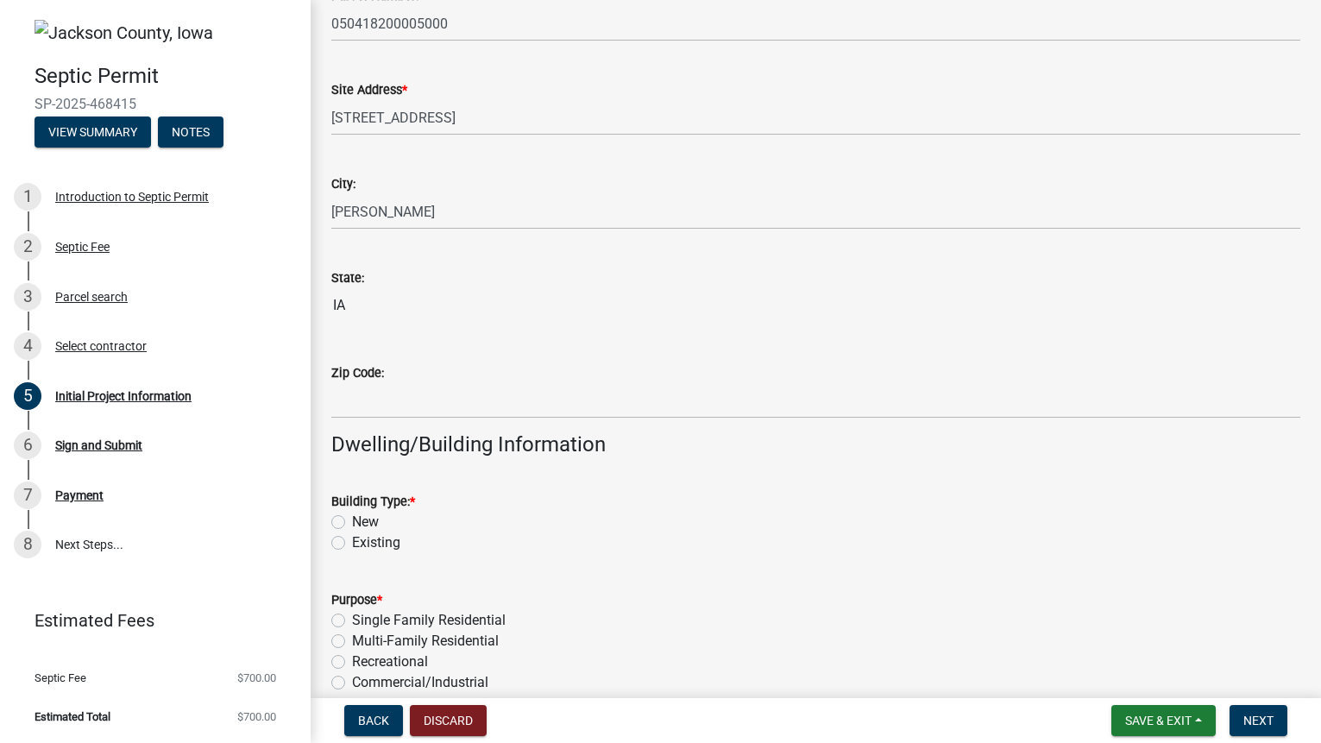
scroll to position [948, 0]
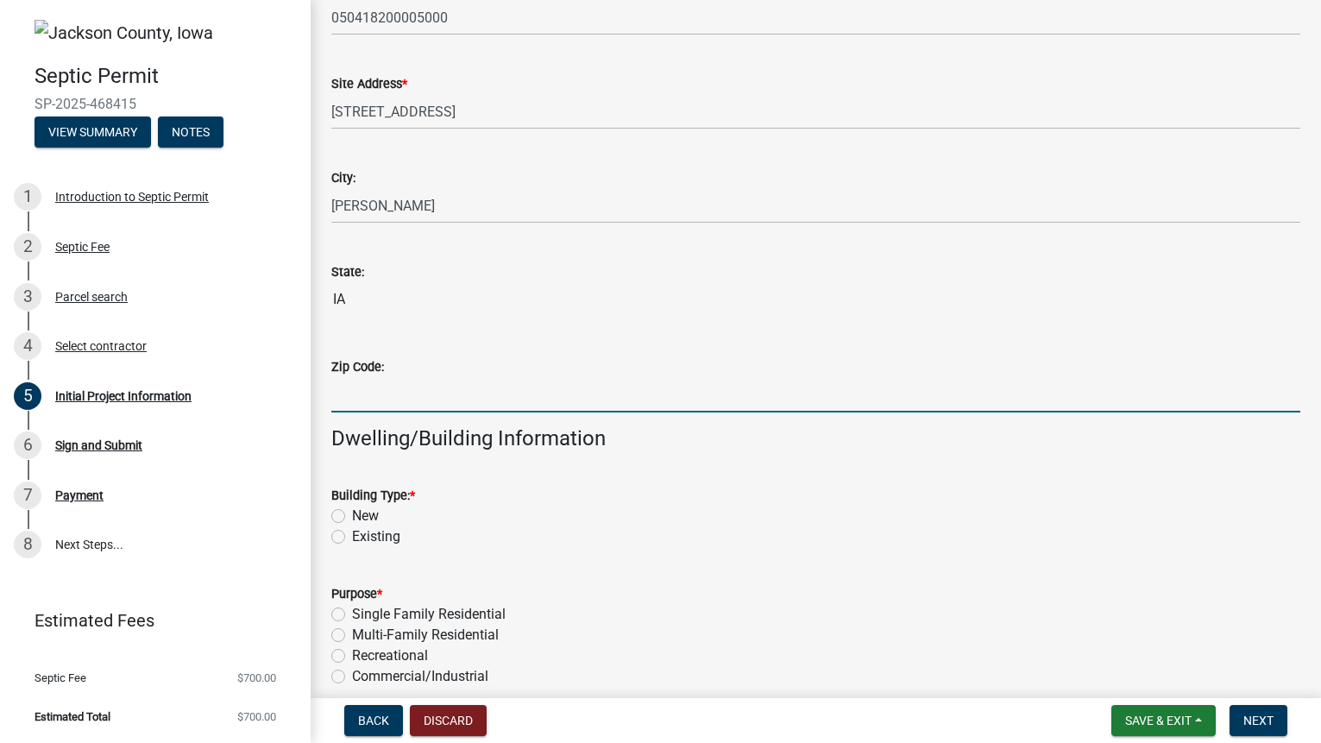
click at [385, 401] on input "Zip Code:" at bounding box center [815, 394] width 969 height 35
click at [420, 388] on input "Zip Code:" at bounding box center [815, 394] width 969 height 35
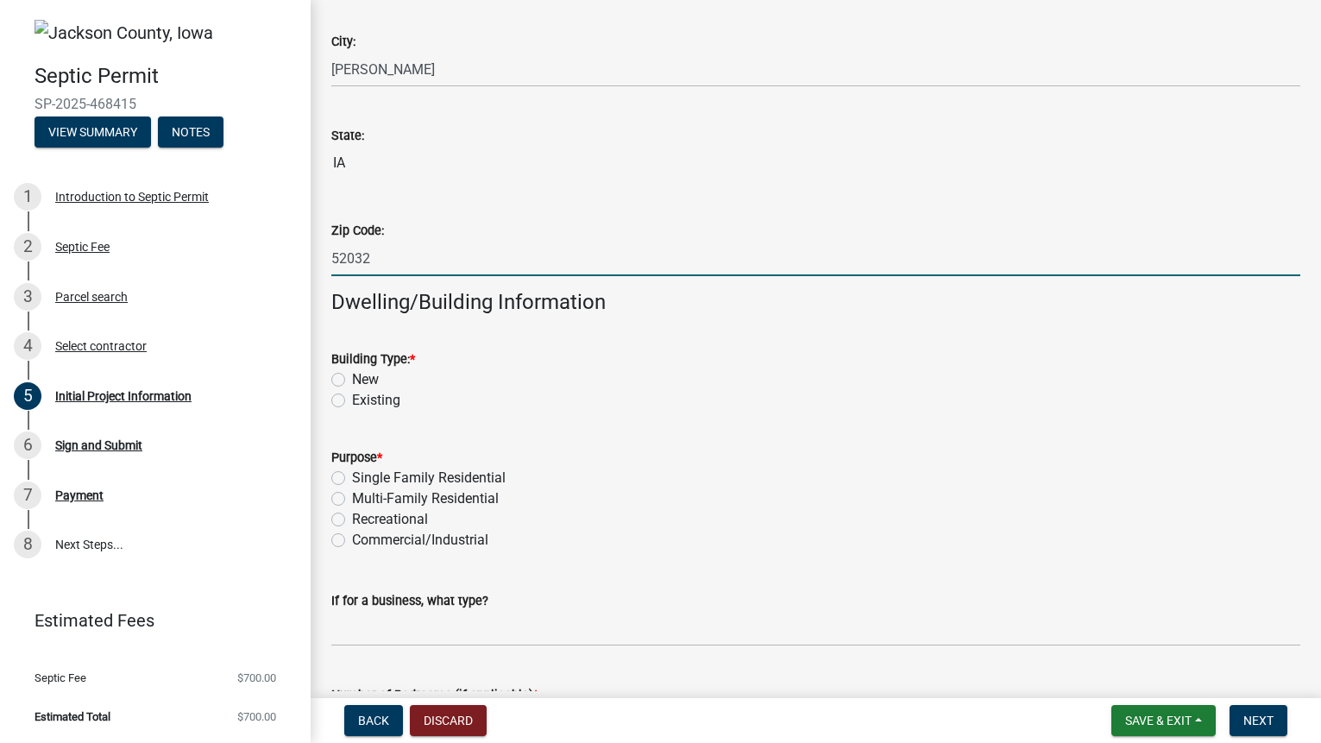
scroll to position [1090, 0]
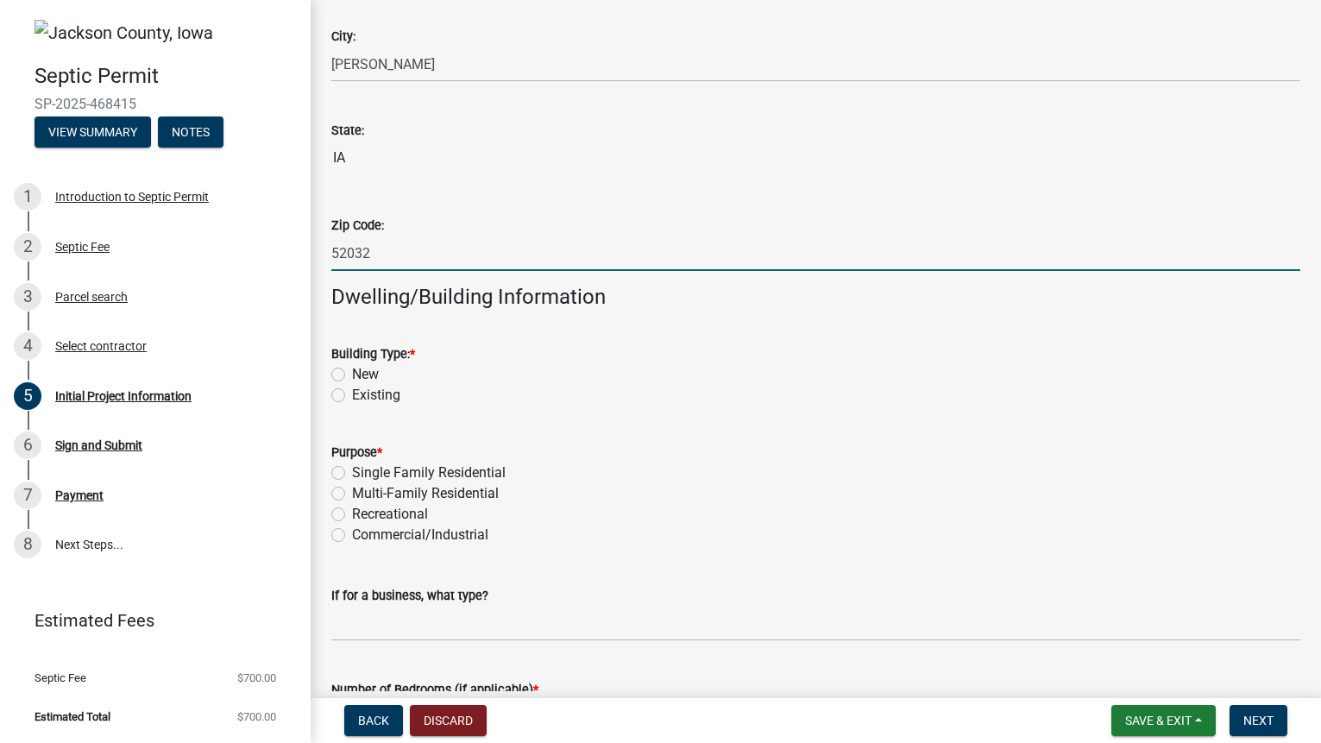
type input "52032"
click at [352, 376] on label "New" at bounding box center [365, 374] width 27 height 21
click at [352, 375] on input "New" at bounding box center [357, 369] width 11 height 11
radio input "true"
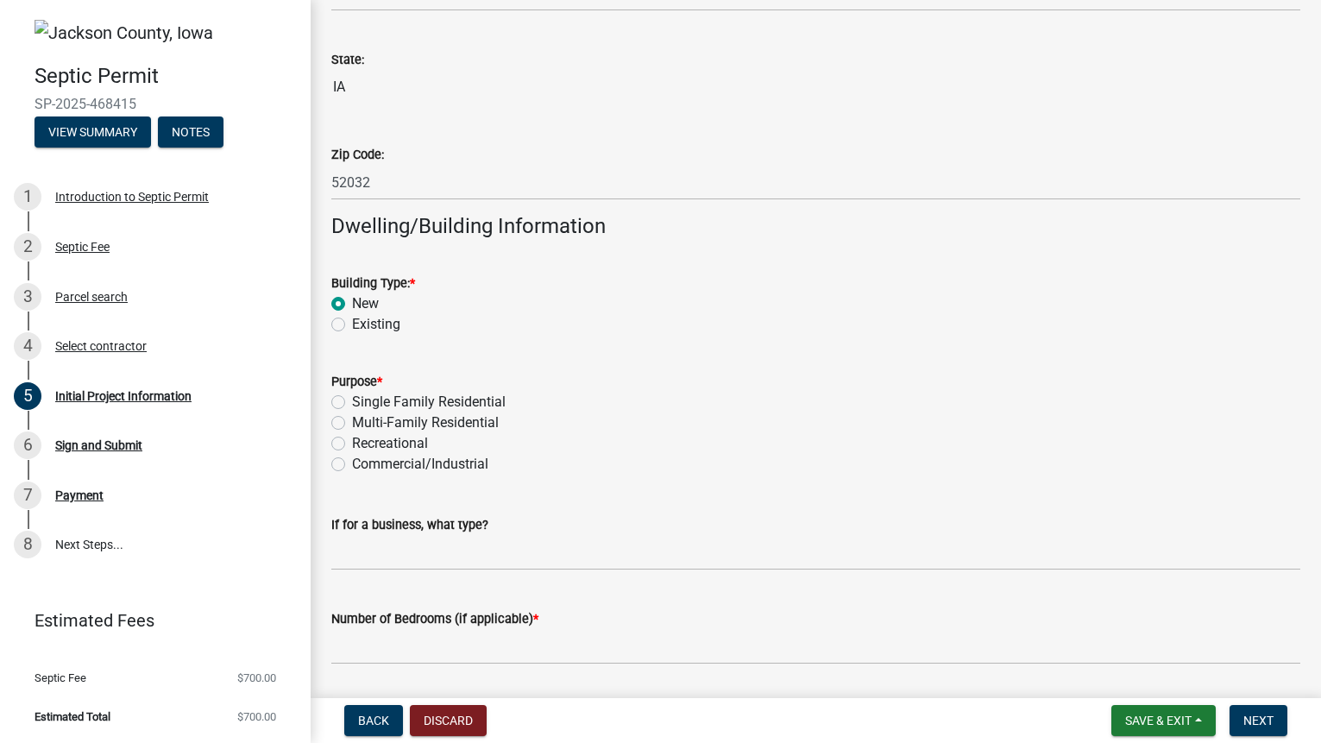
scroll to position [1172, 0]
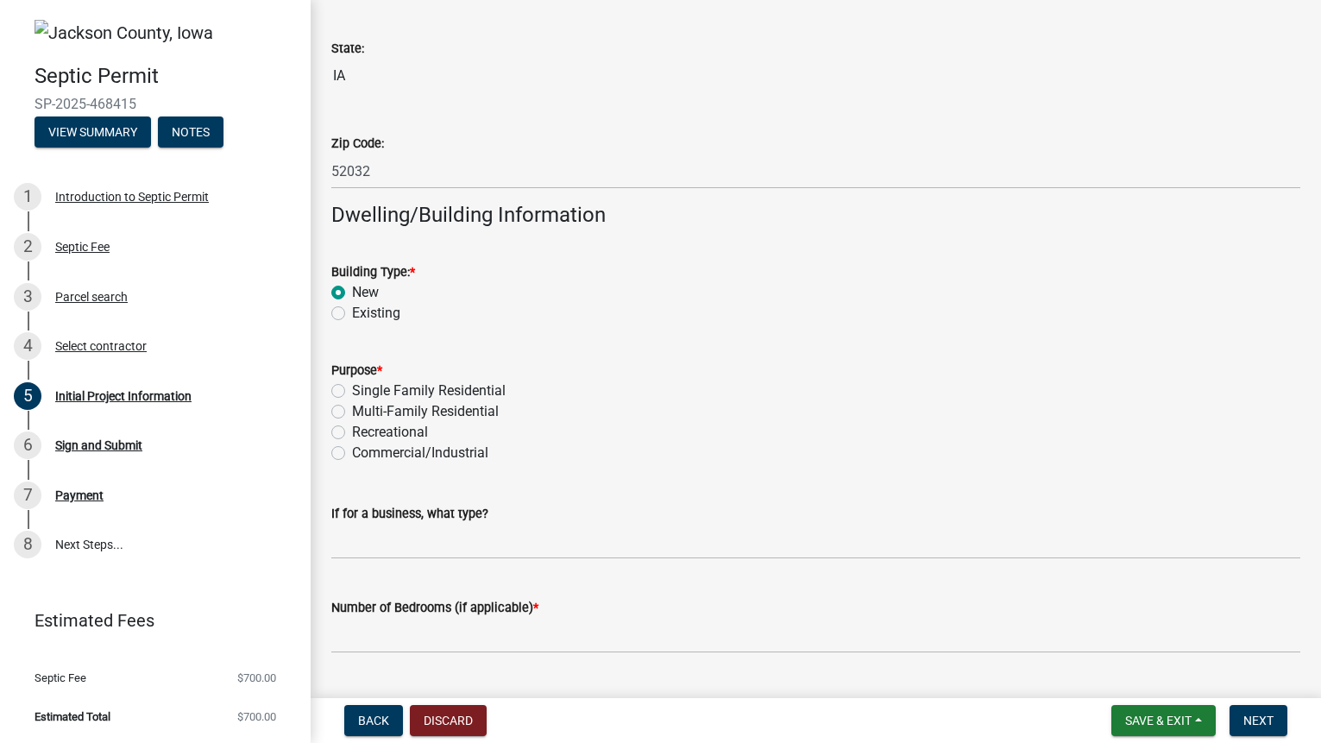
click at [352, 393] on label "Single Family Residential" at bounding box center [429, 391] width 154 height 21
click at [352, 392] on input "Single Family Residential" at bounding box center [357, 386] width 11 height 11
radio input "true"
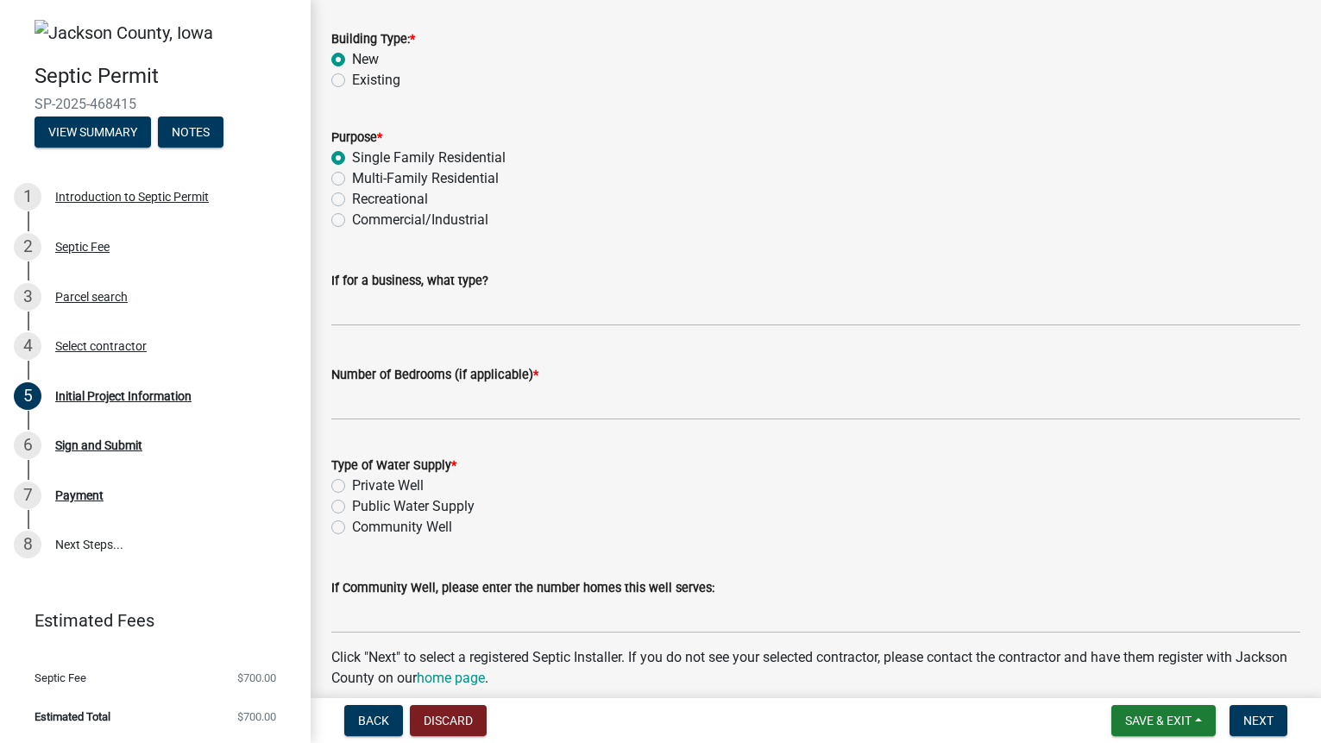
scroll to position [1406, 0]
click at [352, 487] on label "Private Well" at bounding box center [388, 485] width 72 height 21
click at [352, 486] on input "Private Well" at bounding box center [357, 480] width 11 height 11
radio input "true"
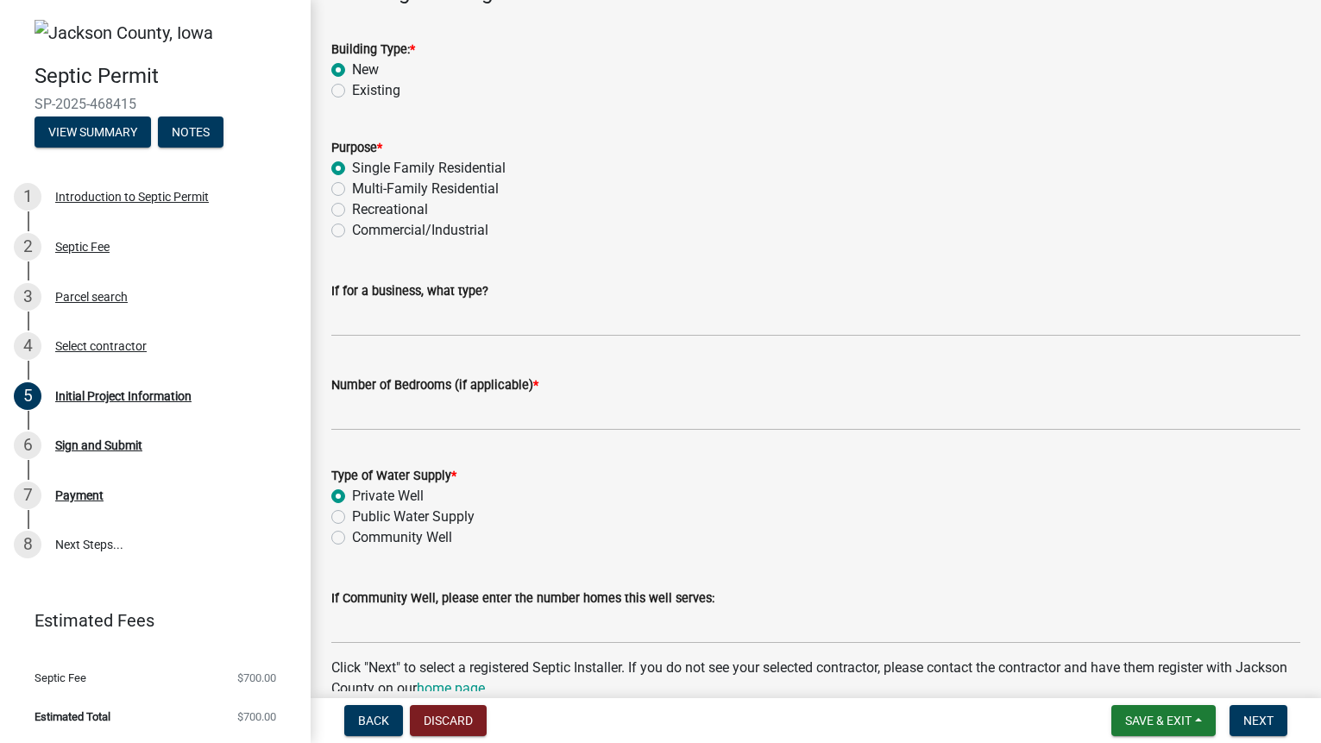
scroll to position [1386, 0]
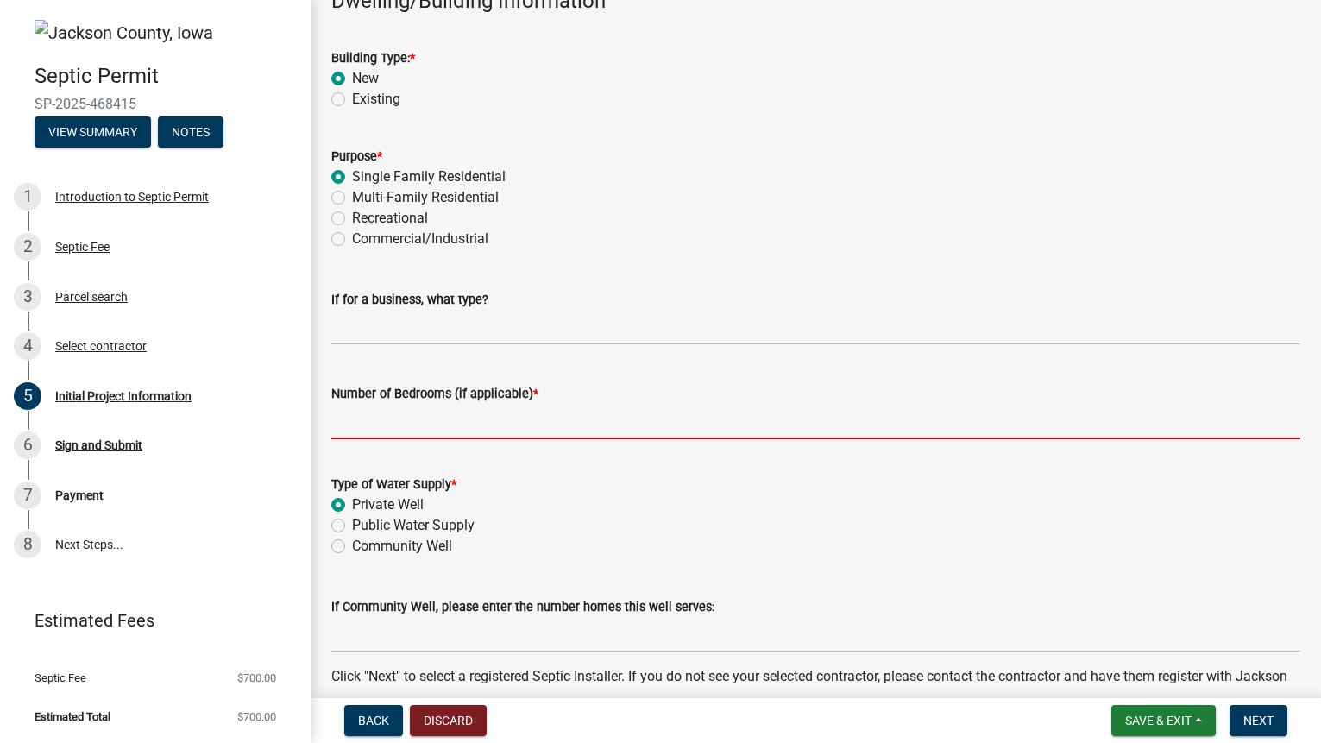
click at [563, 427] on input "Number of Bedrooms (if applicable) *" at bounding box center [815, 421] width 969 height 35
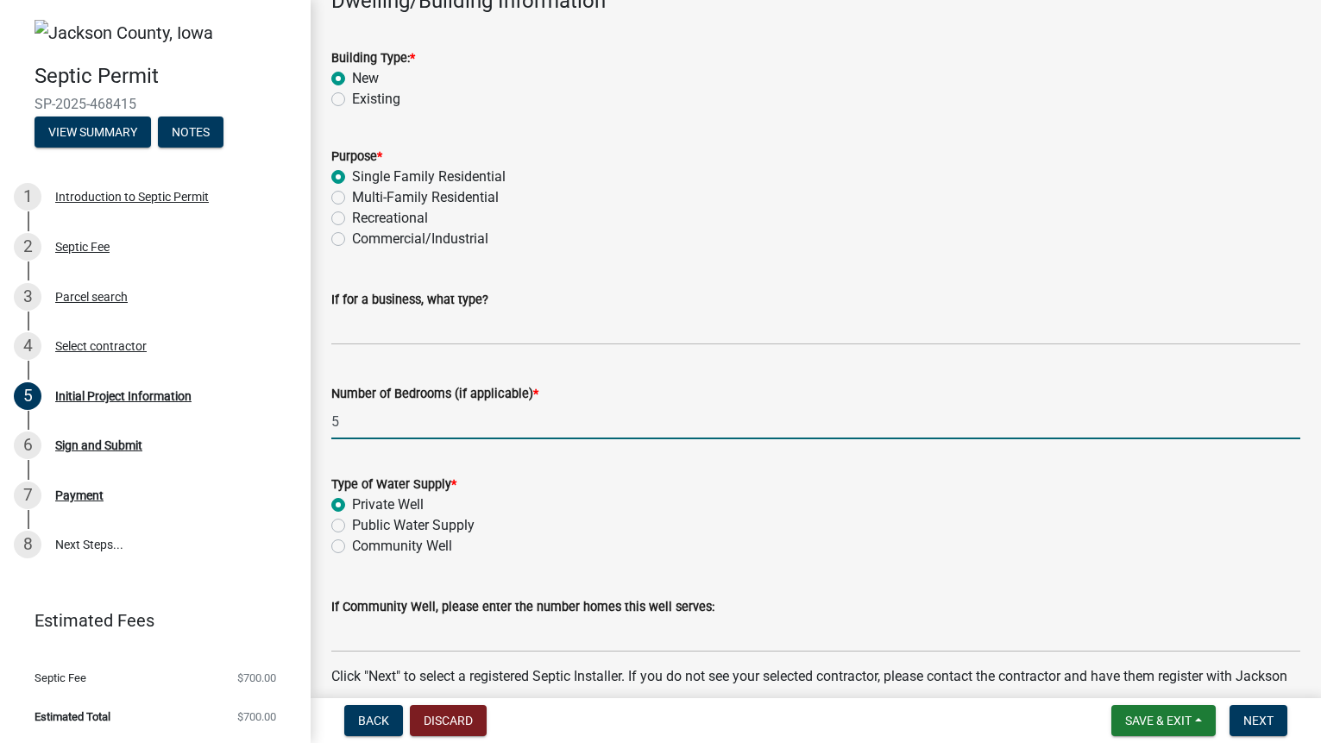
type input "5"
click at [732, 530] on div "Public Water Supply" at bounding box center [815, 525] width 969 height 21
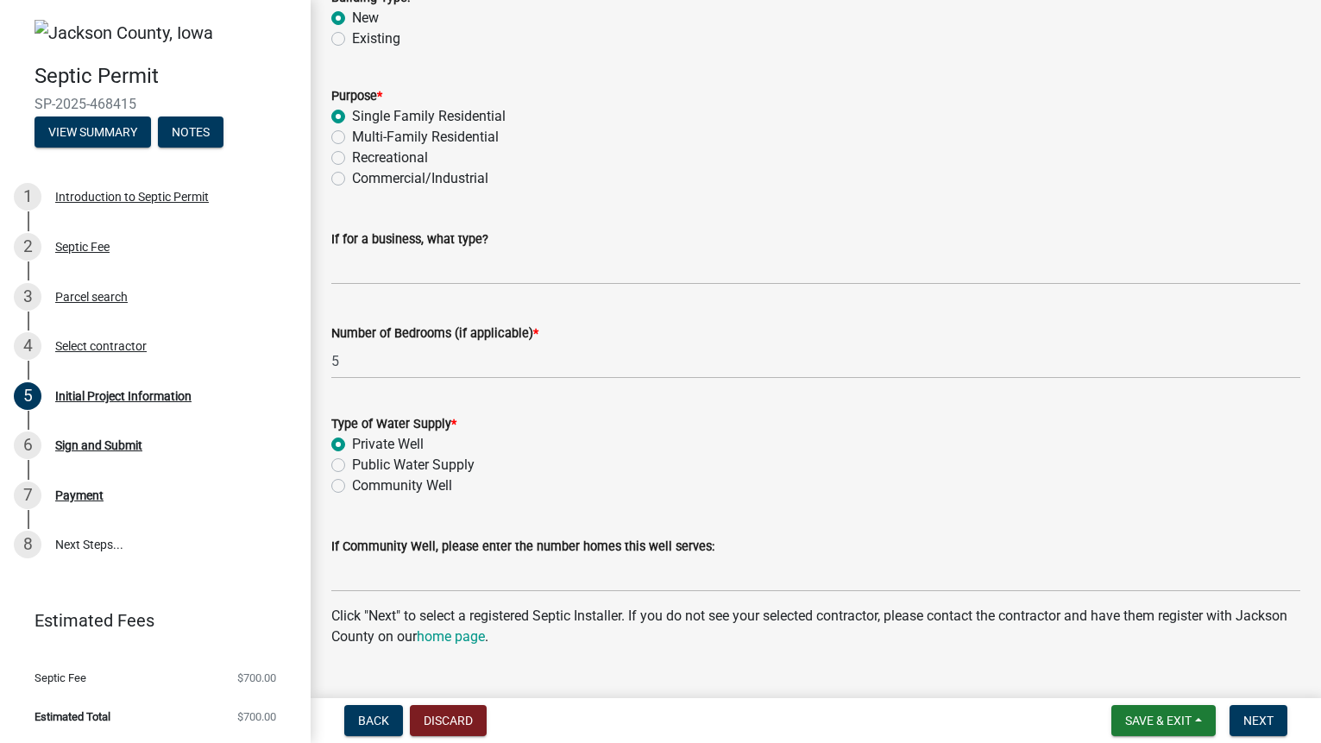
scroll to position [1483, 0]
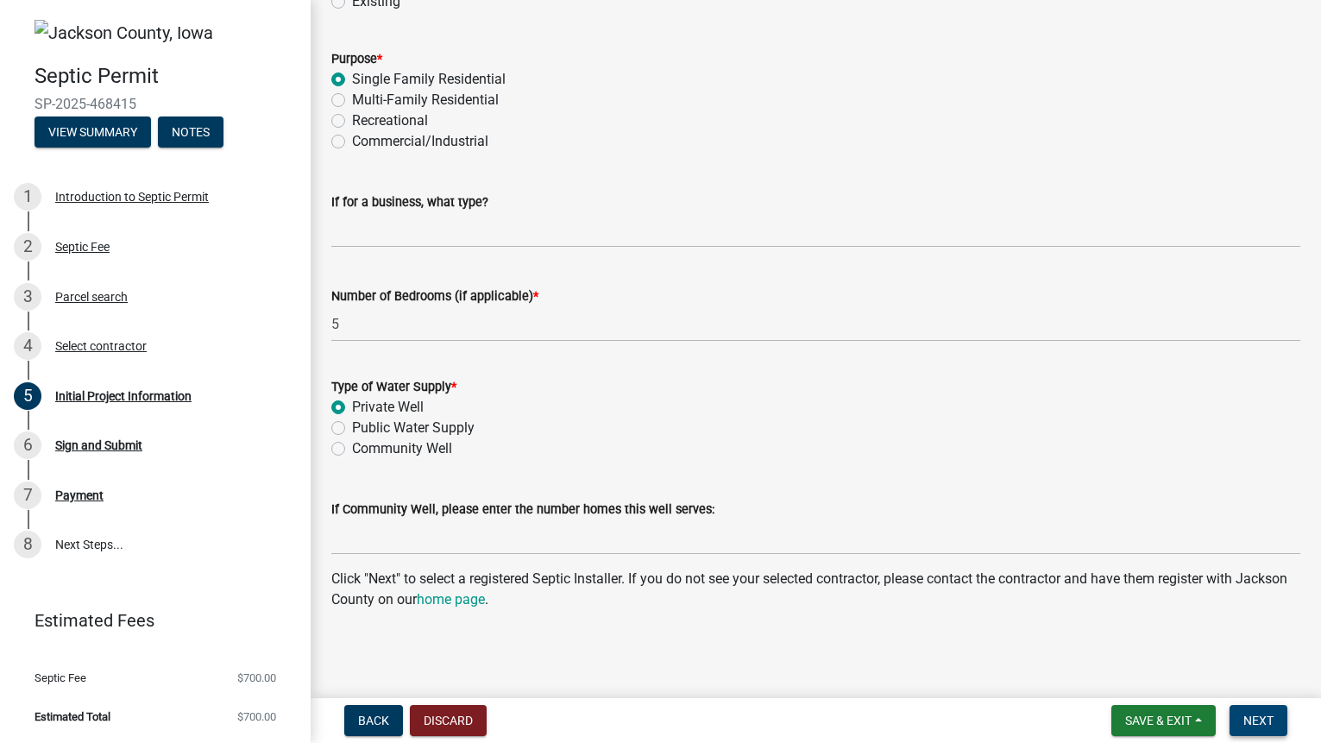
click at [1255, 720] on span "Next" at bounding box center [1258, 721] width 30 height 14
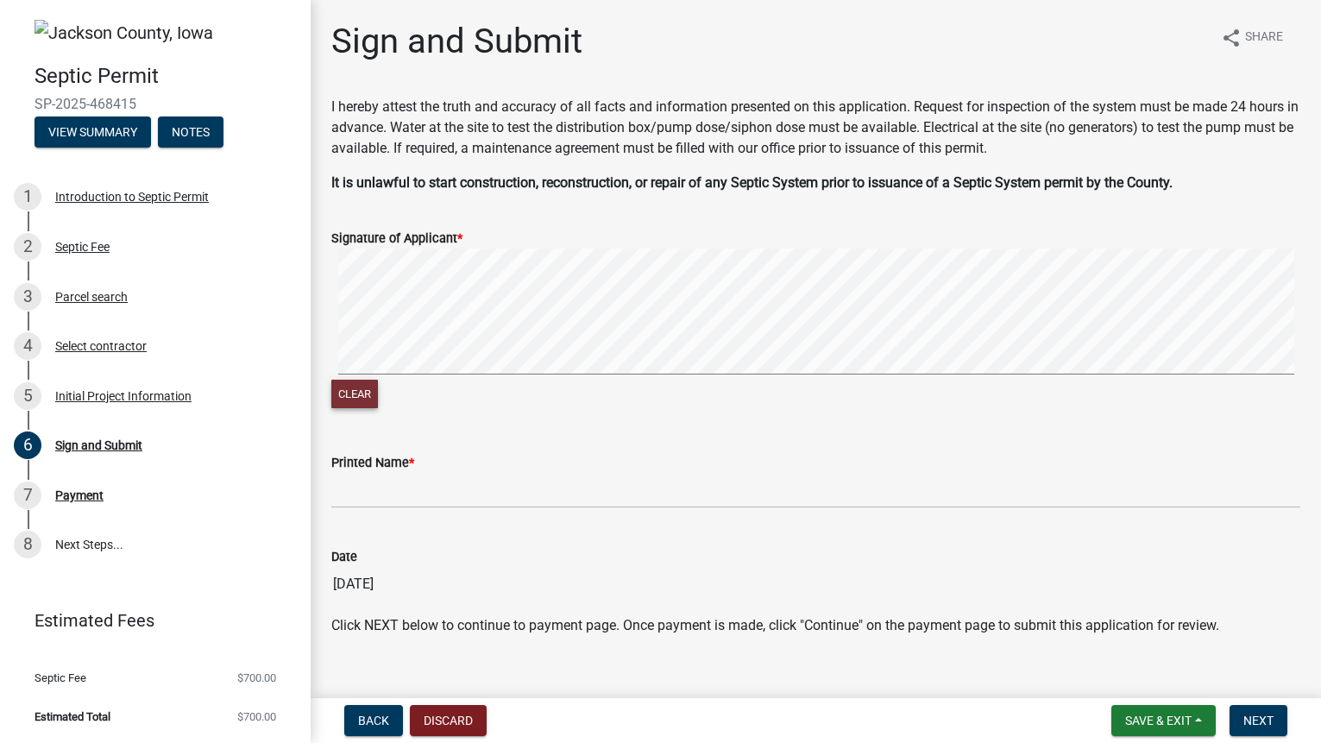
click at [357, 398] on button "Clear" at bounding box center [354, 394] width 47 height 28
click at [362, 400] on button "Clear" at bounding box center [354, 394] width 47 height 28
click at [354, 395] on button "Clear" at bounding box center [354, 394] width 47 height 28
click at [367, 394] on button "Clear" at bounding box center [354, 394] width 47 height 28
click at [756, 245] on form "Signature of Applicant * Clear" at bounding box center [815, 309] width 969 height 205
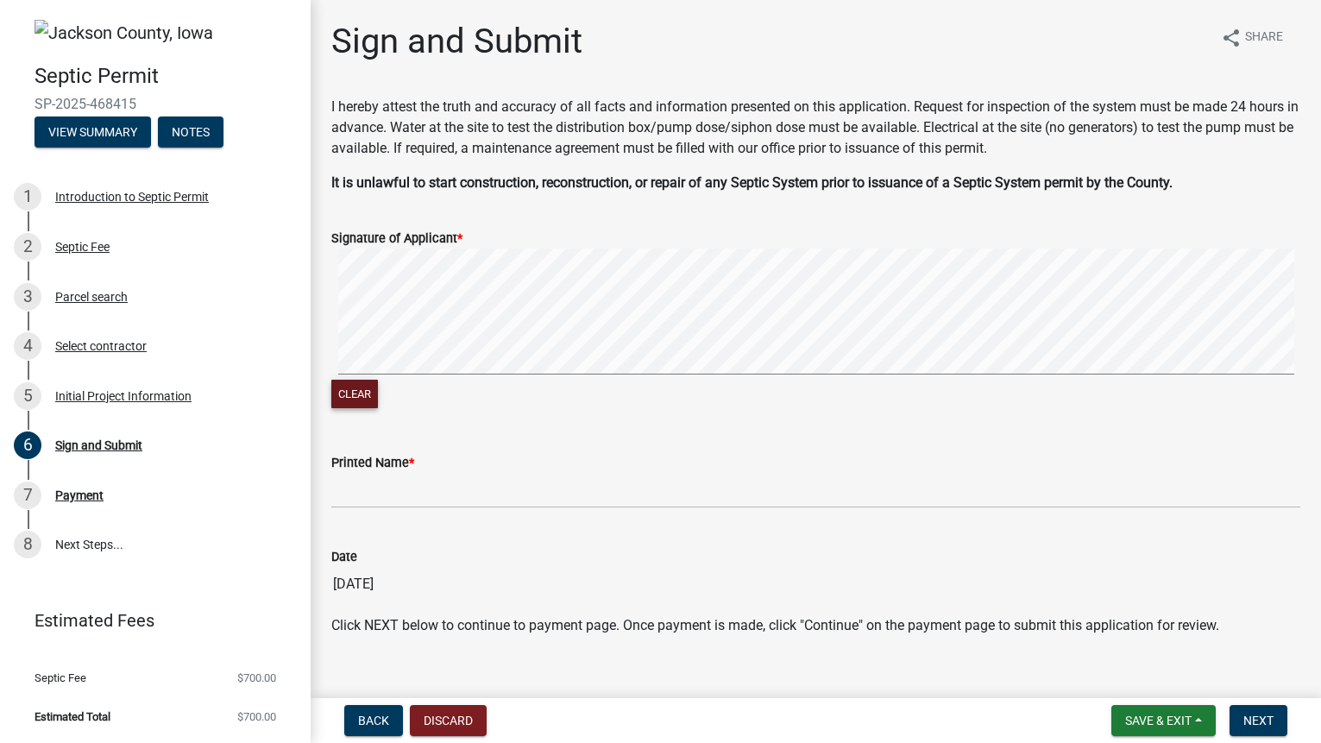
click at [1048, 248] on form "Signature of Applicant * Clear" at bounding box center [815, 309] width 969 height 205
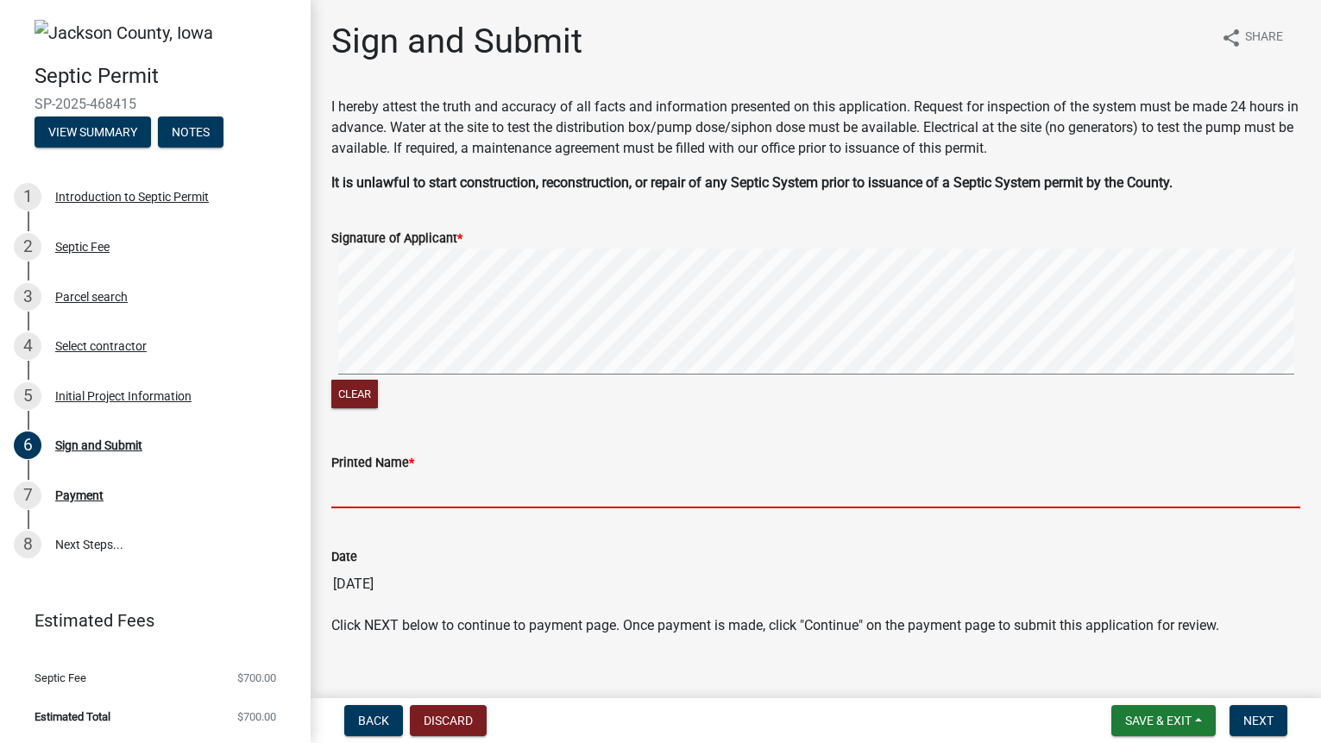
click at [391, 482] on input "Printed Name *" at bounding box center [815, 490] width 969 height 35
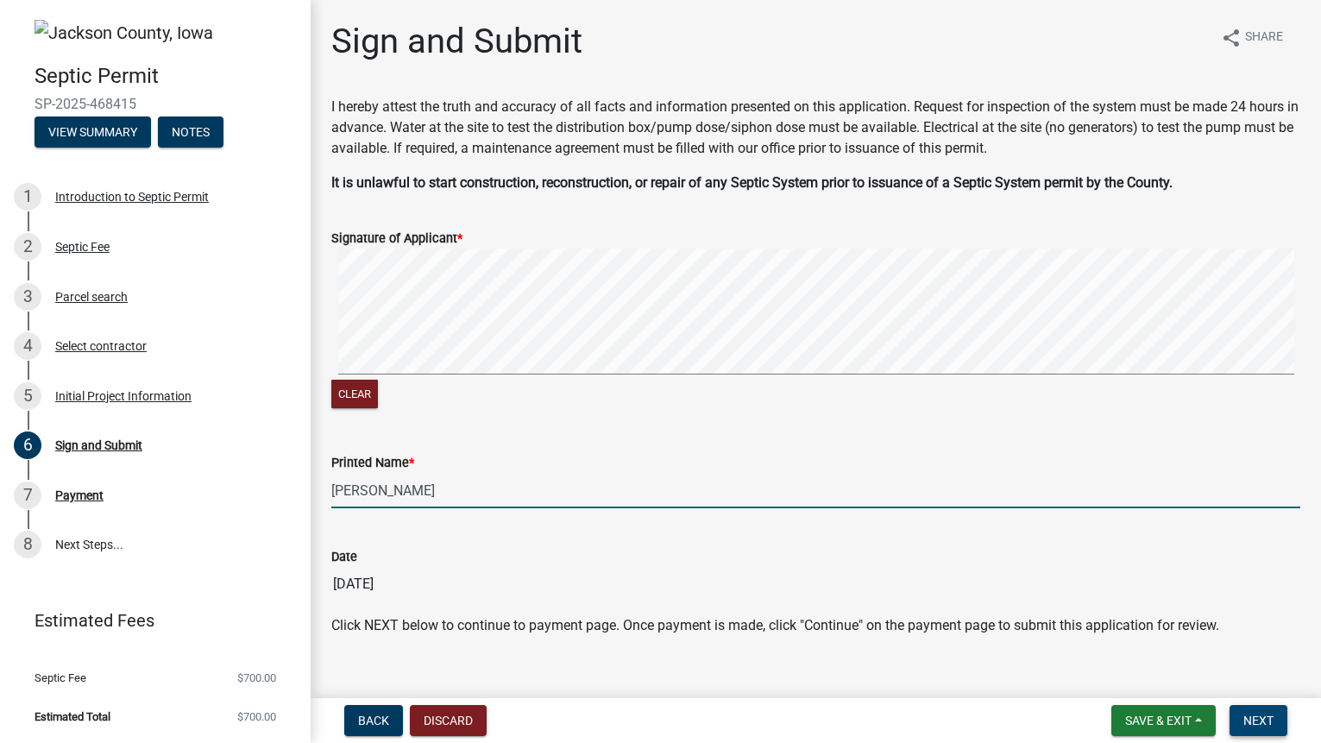
type input "[PERSON_NAME]"
click at [1262, 724] on span "Next" at bounding box center [1258, 721] width 30 height 14
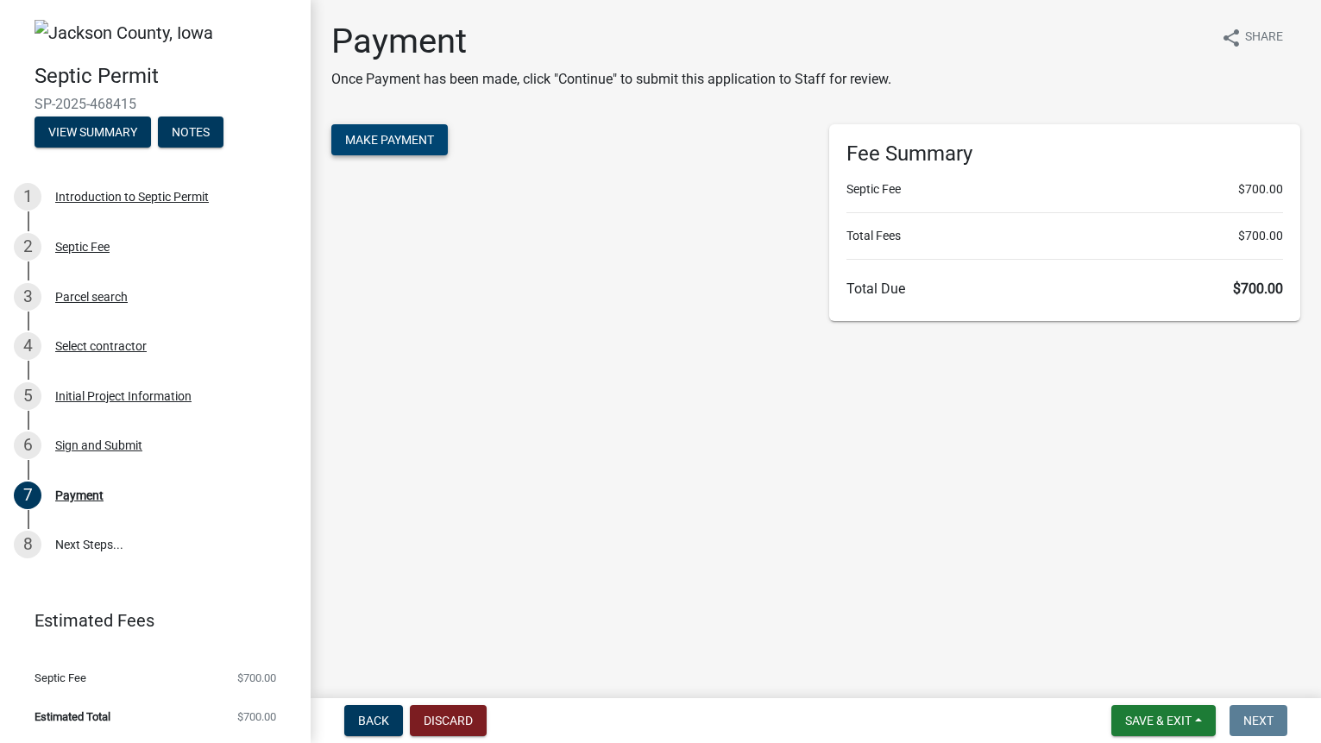
click at [423, 145] on span "Make Payment" at bounding box center [389, 140] width 89 height 14
